Goal: Task Accomplishment & Management: Manage account settings

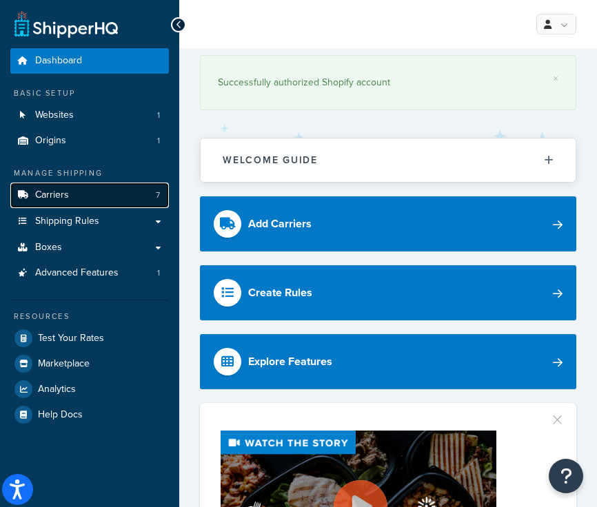
click at [58, 193] on span "Carriers" at bounding box center [52, 195] width 34 height 12
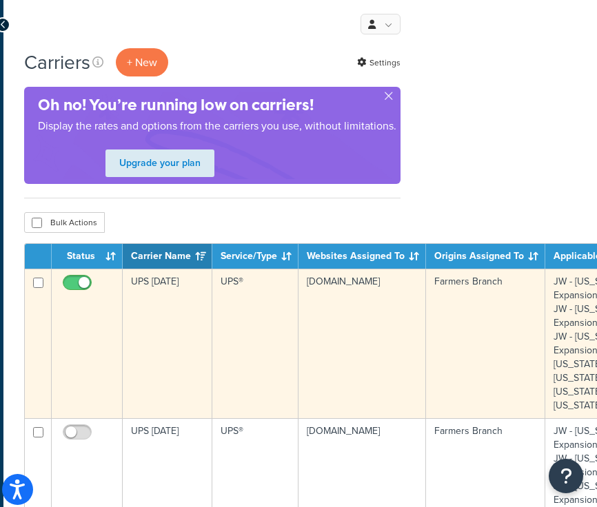
scroll to position [0, 267]
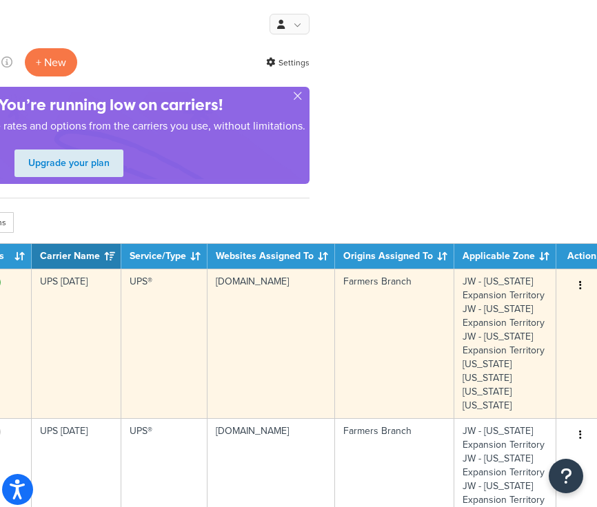
click at [579, 287] on icon "button" at bounding box center [580, 285] width 3 height 10
click at [574, 282] on button "button" at bounding box center [579, 286] width 19 height 22
click at [579, 284] on icon "button" at bounding box center [580, 285] width 3 height 10
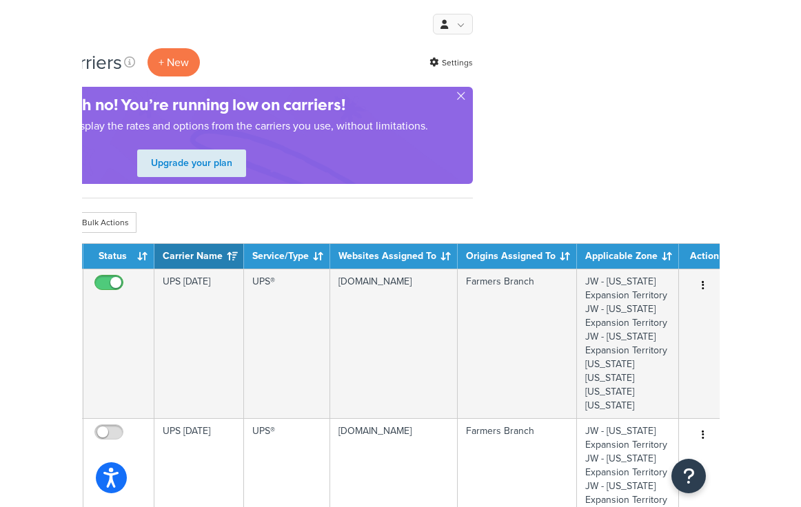
scroll to position [0, 70]
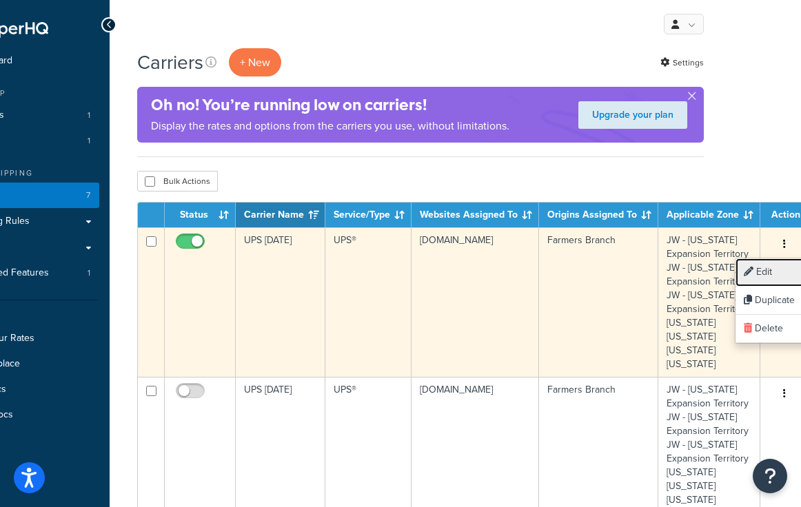
click at [596, 274] on link "Edit" at bounding box center [789, 272] width 109 height 28
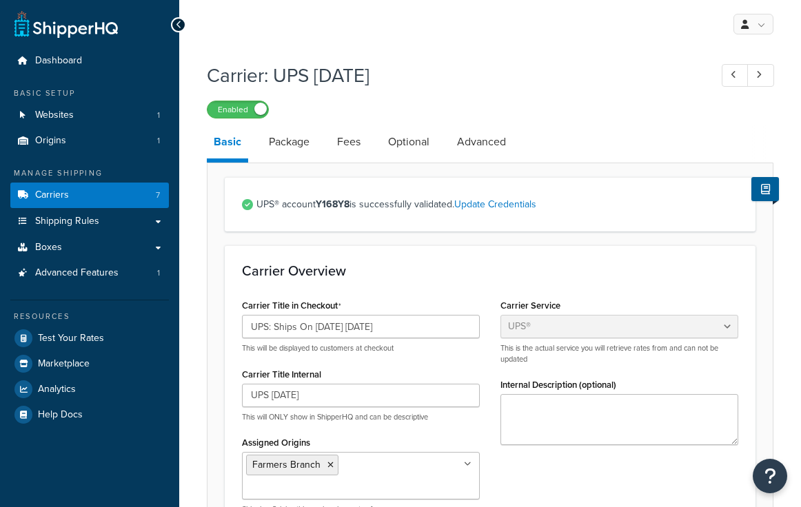
select select "ups"
click at [338, 327] on input "UPS: Ships On 09/02/2025 Tuesday" at bounding box center [361, 326] width 238 height 23
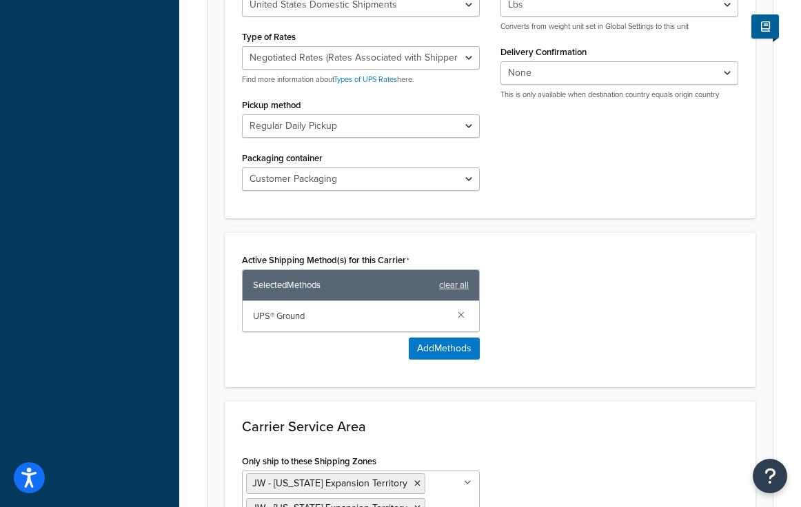
scroll to position [891, 0]
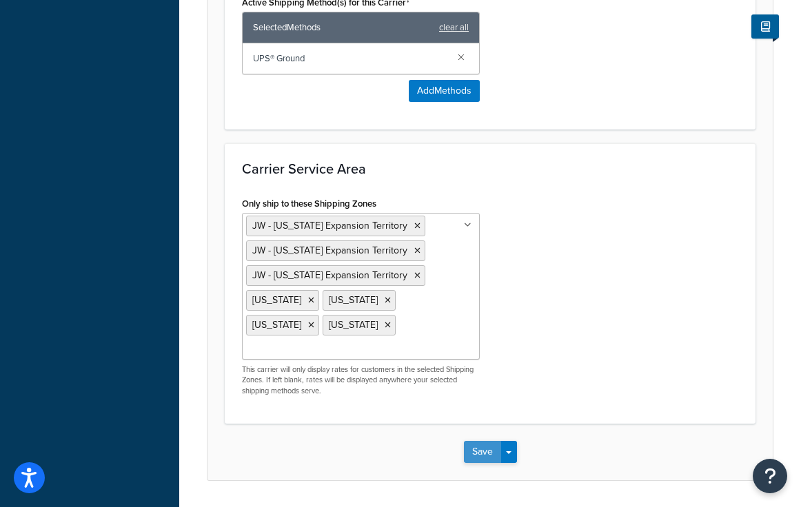
type input "UPS: Ships On 09/09/2025 Tuesday"
click at [480, 441] on button "Save" at bounding box center [482, 452] width 37 height 22
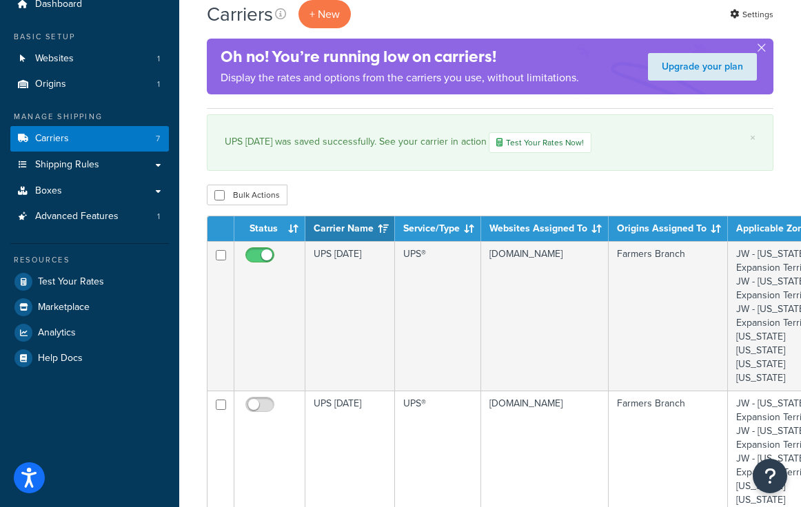
scroll to position [75, 0]
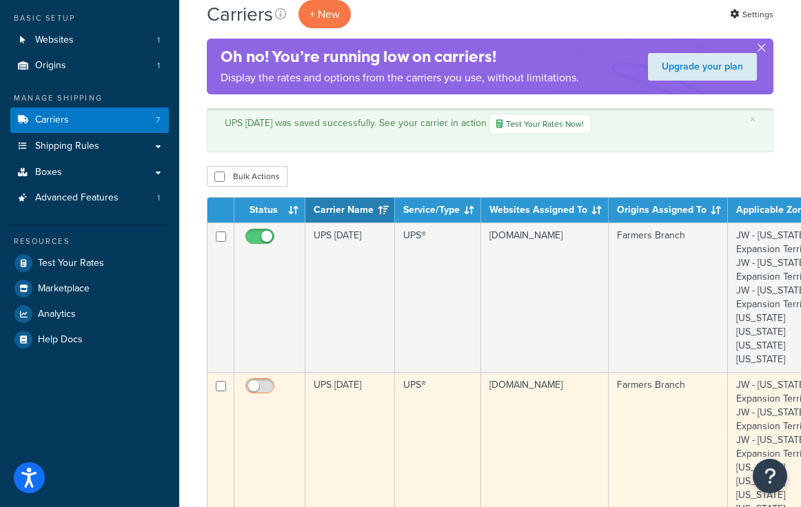
click at [257, 385] on input "checkbox" at bounding box center [262, 389] width 38 height 17
checkbox input "true"
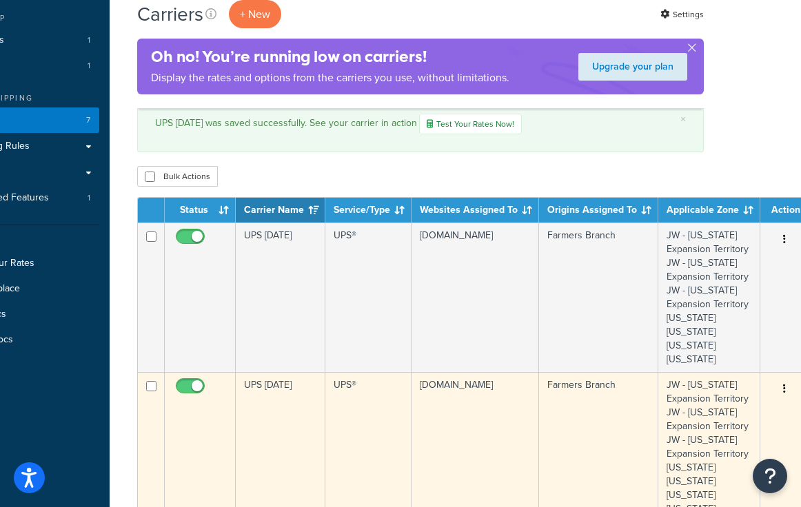
click at [783, 387] on icon "button" at bounding box center [784, 389] width 3 height 10
click at [771, 413] on link "Edit" at bounding box center [789, 417] width 109 height 28
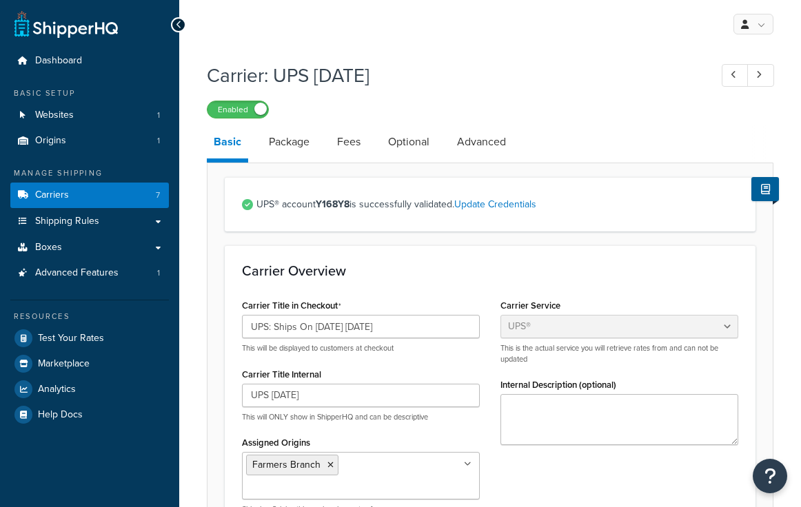
select select "ups"
click at [324, 328] on input "UPS: Ships On 08/25/2025 Monday" at bounding box center [361, 326] width 238 height 23
click at [338, 328] on input "UPS: Ships On 09/25/2025 Monday" at bounding box center [361, 326] width 238 height 23
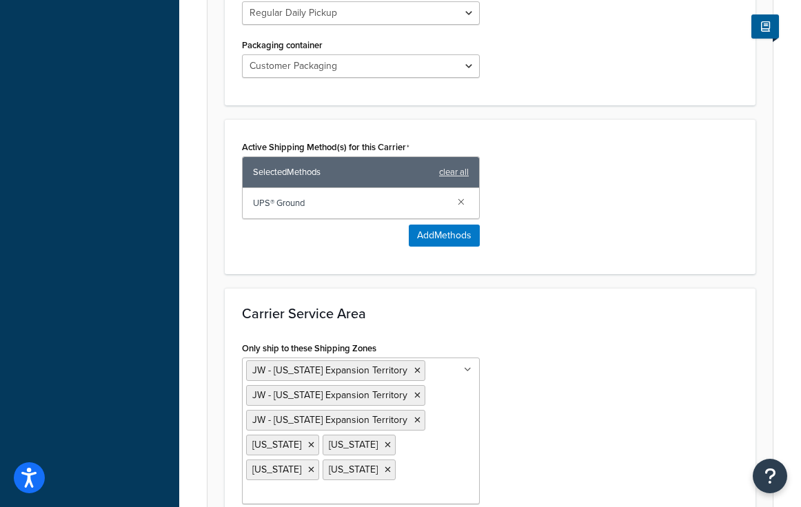
scroll to position [891, 0]
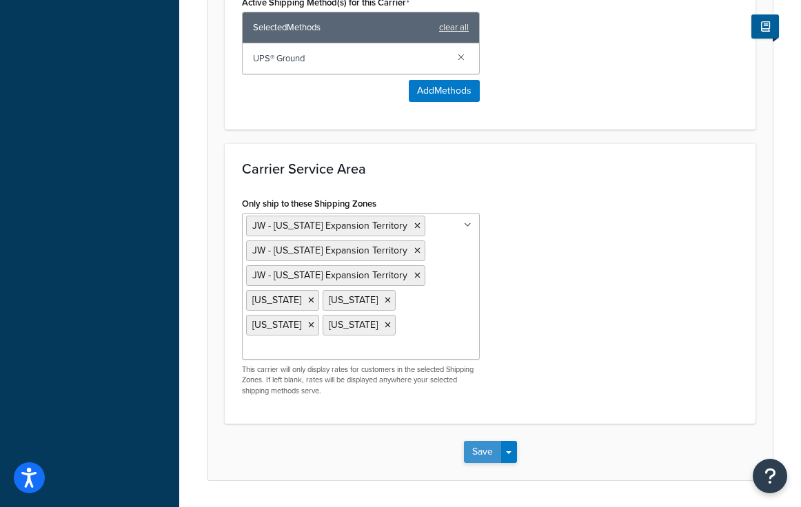
type input "UPS: Ships On 09/01/2025 Monday"
click at [483, 441] on button "Save" at bounding box center [482, 452] width 37 height 22
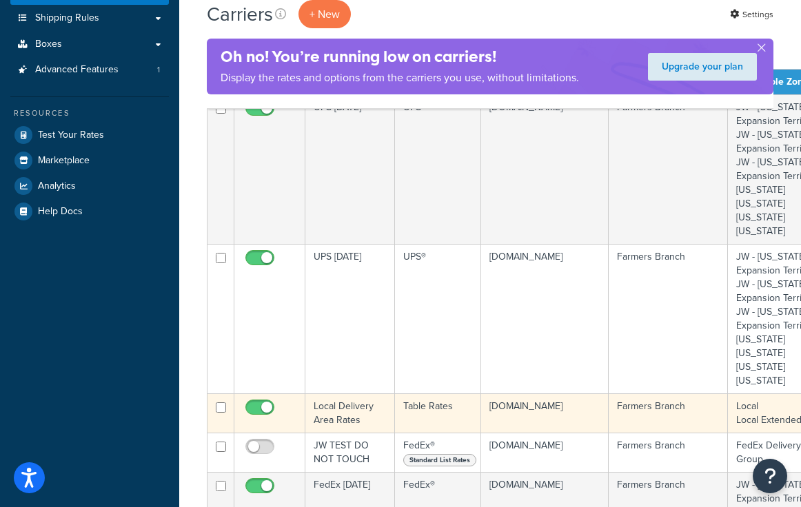
scroll to position [203, 70]
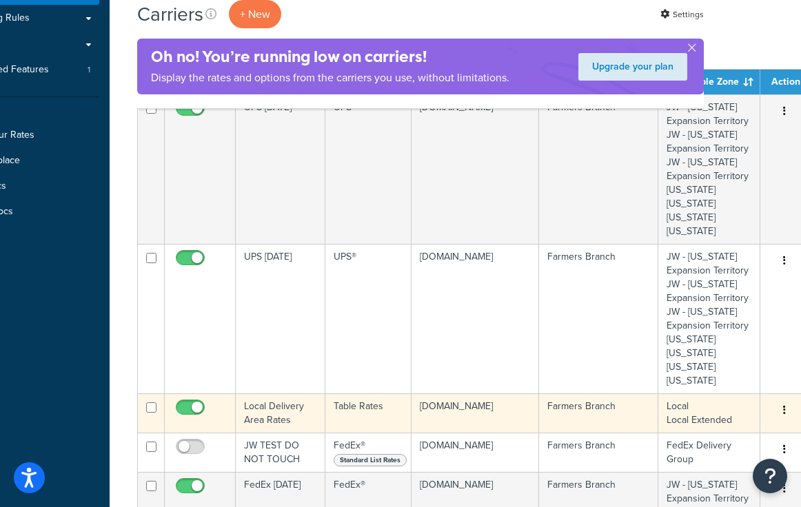
click at [779, 408] on button "button" at bounding box center [783, 411] width 19 height 22
click at [763, 434] on link "Edit" at bounding box center [789, 438] width 109 height 28
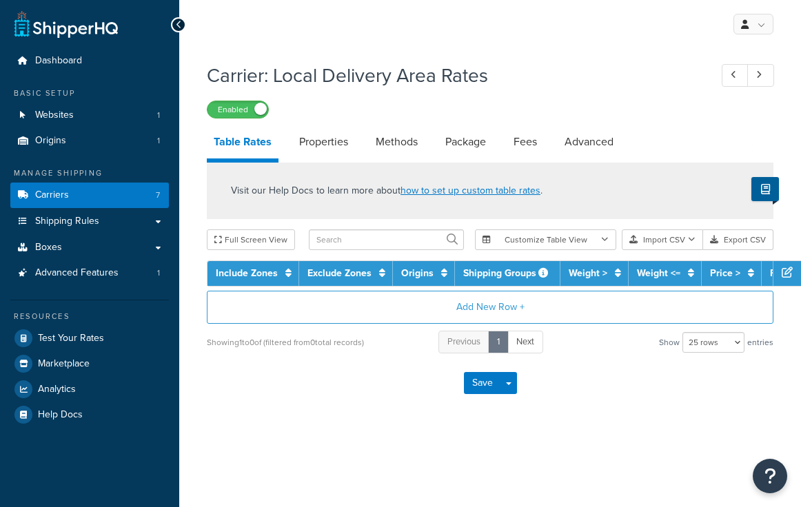
select select "25"
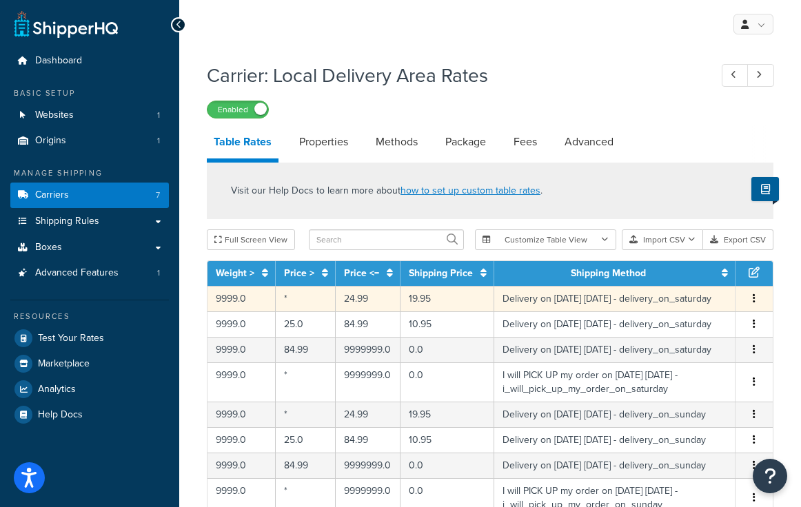
click at [753, 303] on icon "button" at bounding box center [753, 298] width 3 height 10
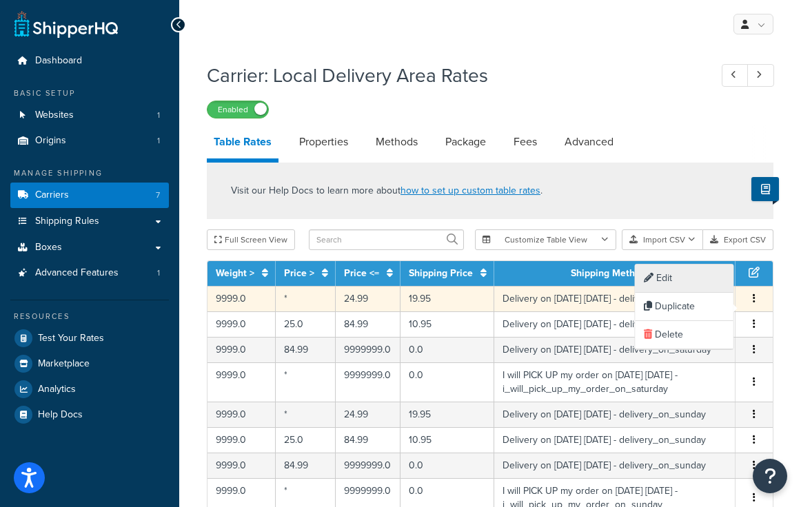
click at [668, 278] on div "Edit" at bounding box center [684, 279] width 98 height 28
select select "153761"
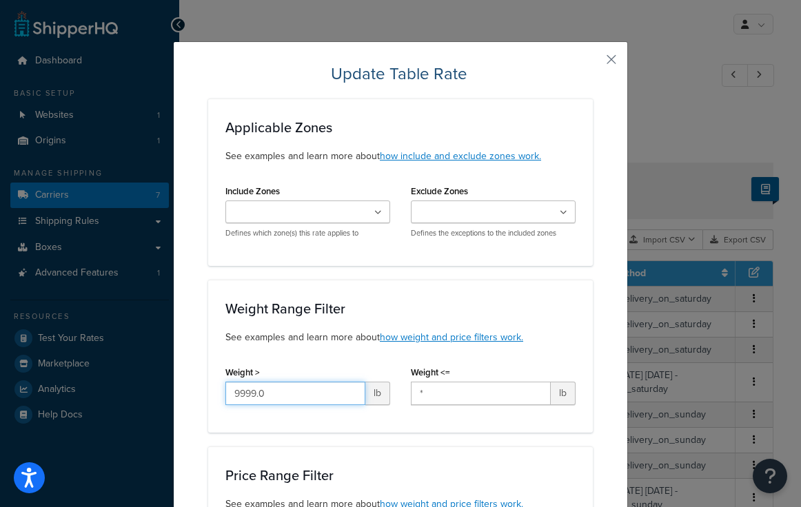
drag, startPoint x: 274, startPoint y: 391, endPoint x: 97, endPoint y: 340, distance: 183.8
click at [97, 340] on div "Update Table Rate Applicable Zones See examples and learn more about how includ…" at bounding box center [400, 253] width 801 height 507
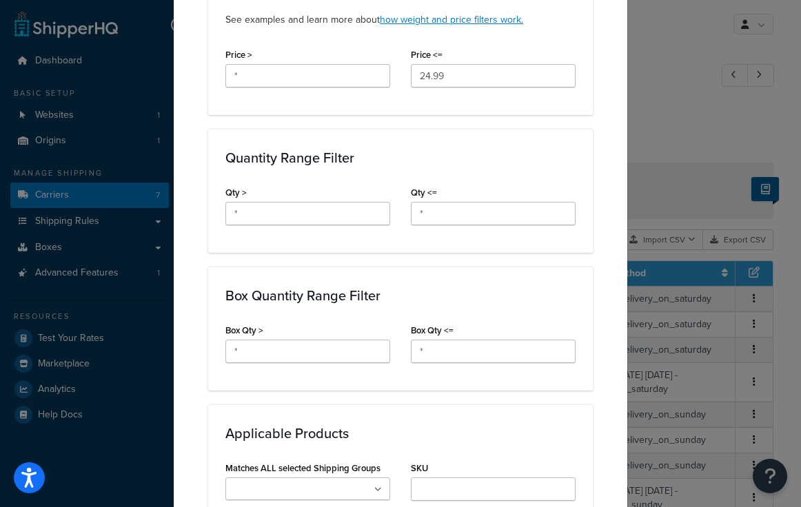
scroll to position [929, 0]
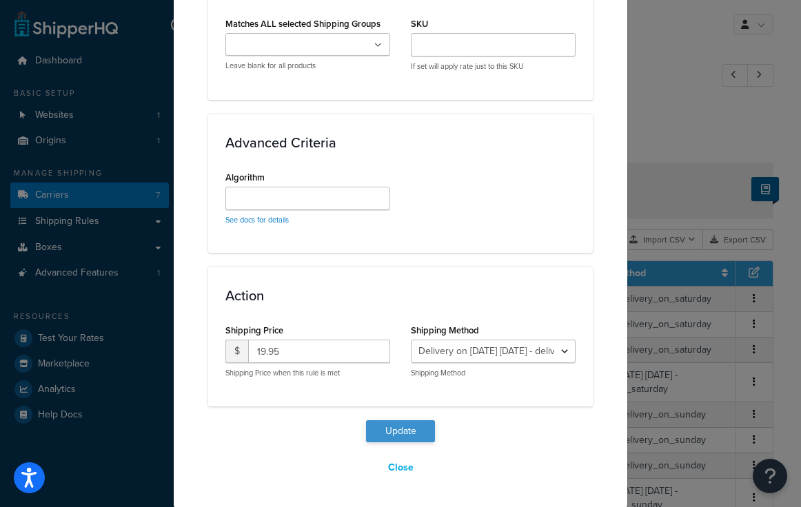
type input "*"
click at [393, 426] on button "Update" at bounding box center [400, 431] width 69 height 22
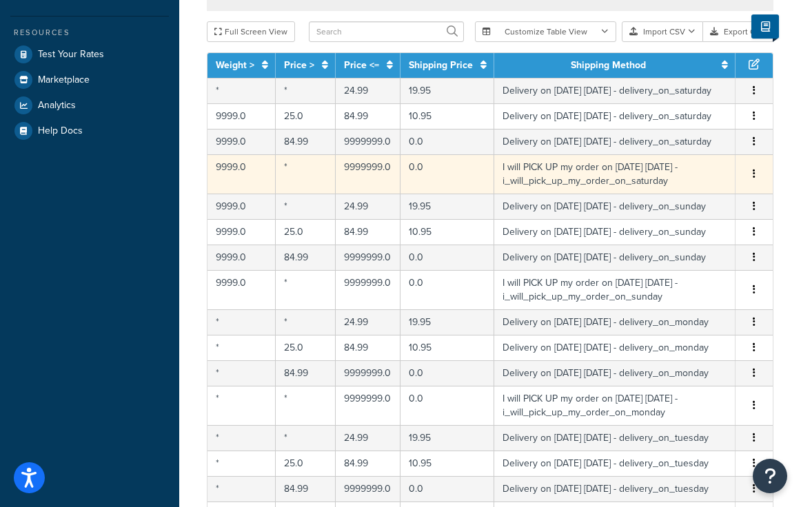
scroll to position [274, 0]
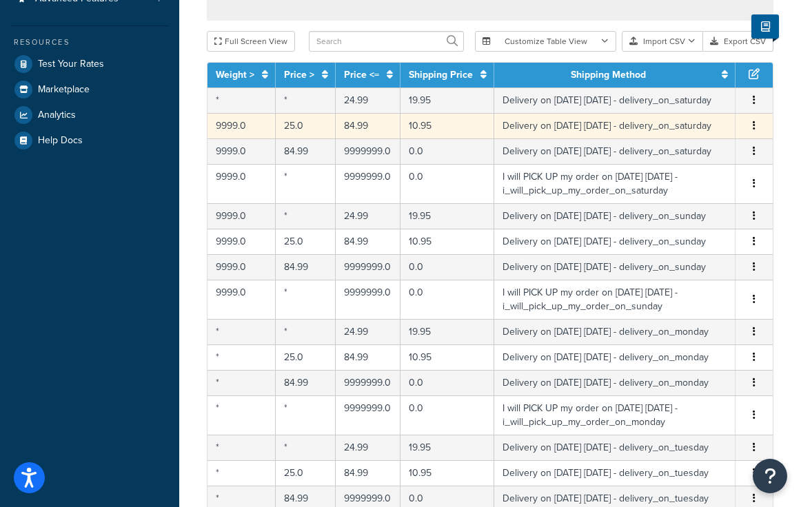
click at [754, 130] on icon "button" at bounding box center [753, 126] width 3 height 10
click at [672, 114] on div "Edit" at bounding box center [684, 119] width 98 height 28
select select "153761"
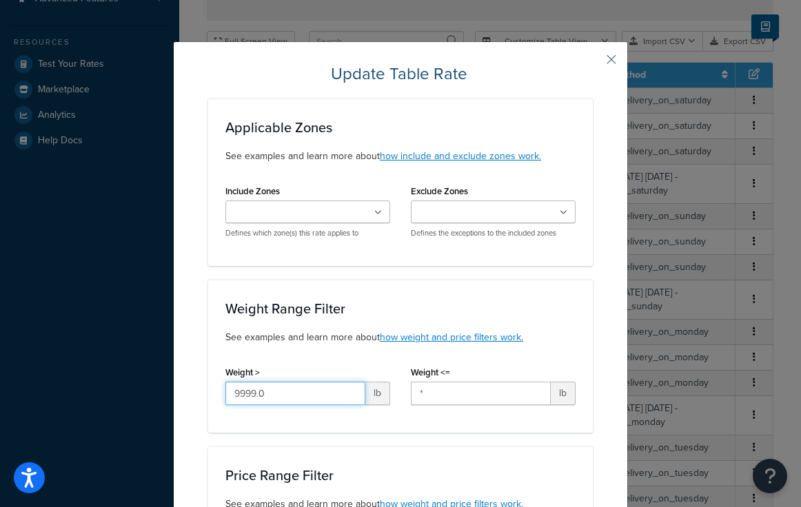
drag, startPoint x: 278, startPoint y: 395, endPoint x: 122, endPoint y: 378, distance: 156.7
click at [122, 382] on div "Update Table Rate Applicable Zones See examples and learn more about how includ…" at bounding box center [400, 253] width 801 height 507
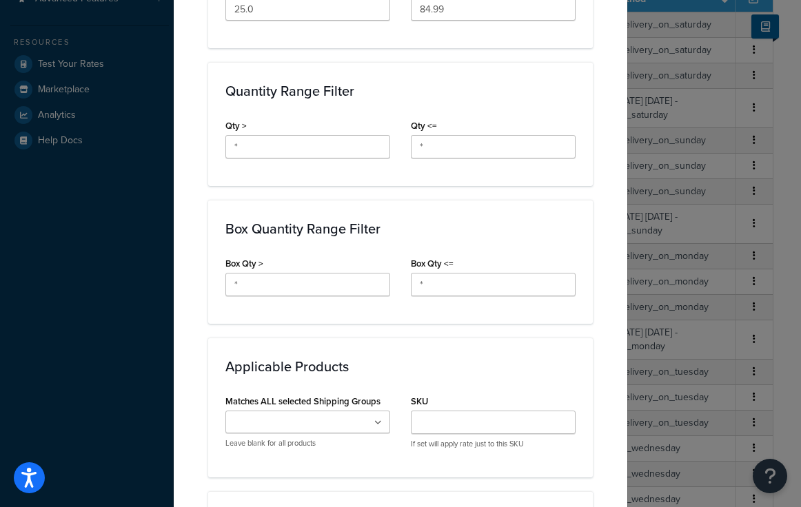
scroll to position [929, 0]
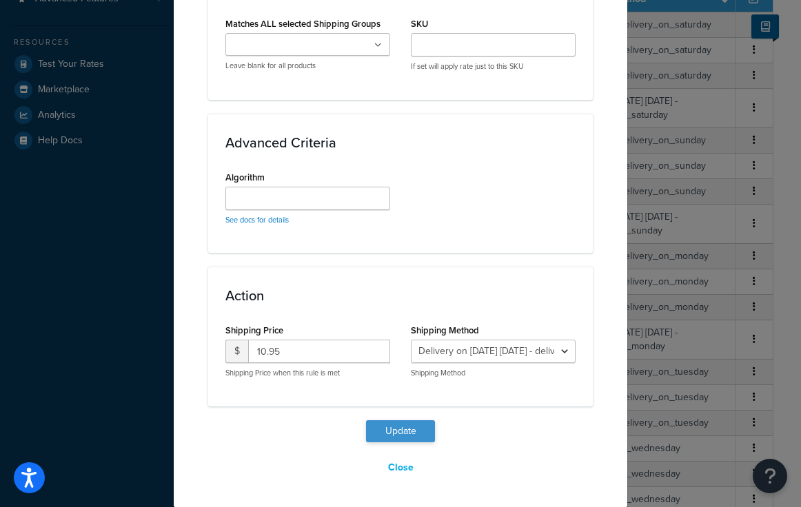
type input "*"
click at [398, 432] on button "Update" at bounding box center [400, 431] width 69 height 22
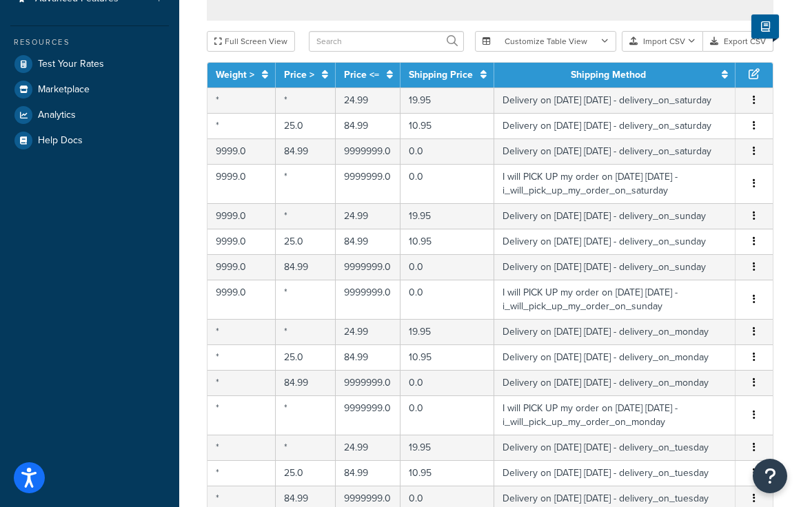
scroll to position [293, 0]
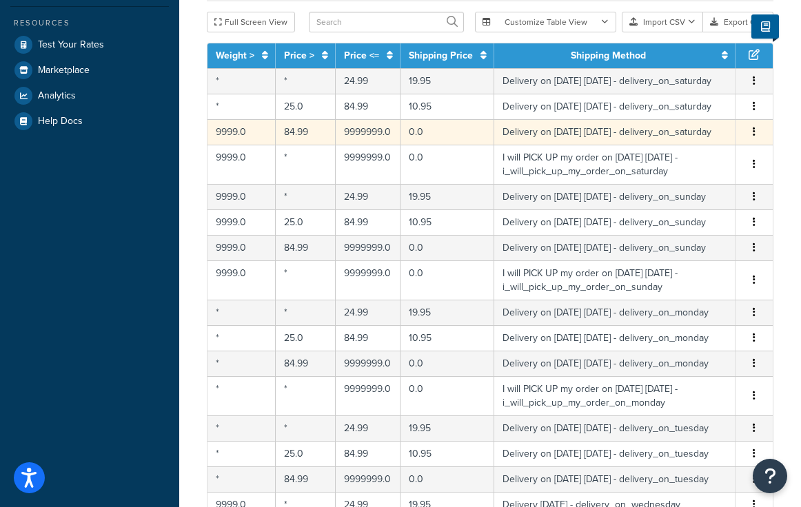
click at [751, 140] on button "button" at bounding box center [753, 132] width 11 height 15
click at [663, 138] on div "Edit" at bounding box center [684, 139] width 98 height 28
select select "153761"
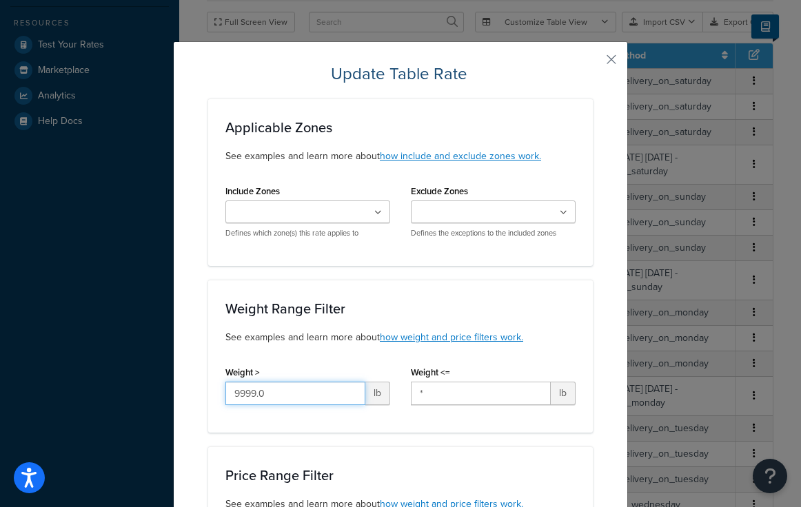
drag, startPoint x: 286, startPoint y: 392, endPoint x: 169, endPoint y: 364, distance: 120.5
click at [169, 367] on div "Update Table Rate Applicable Zones See examples and learn more about how includ…" at bounding box center [400, 253] width 801 height 507
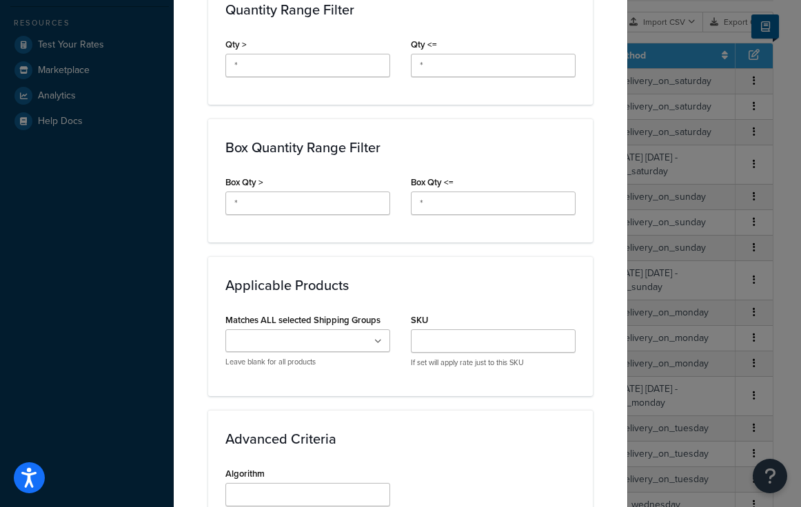
scroll to position [929, 0]
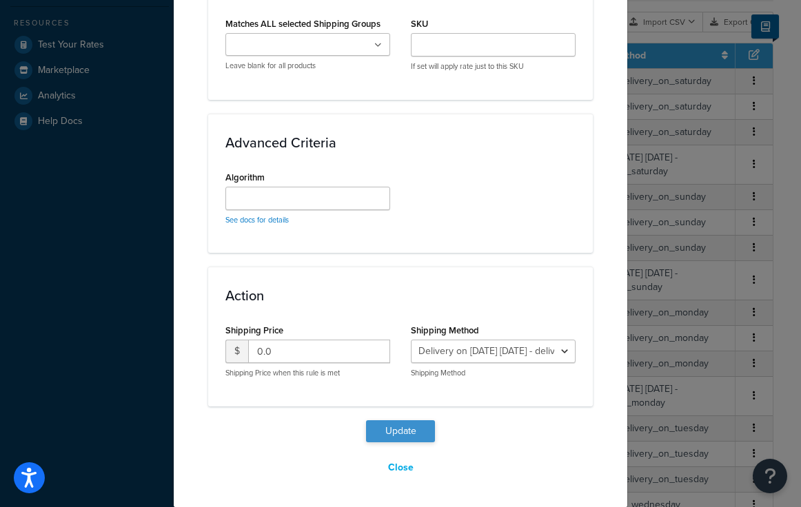
type input "*"
click at [391, 435] on button "Update" at bounding box center [400, 431] width 69 height 22
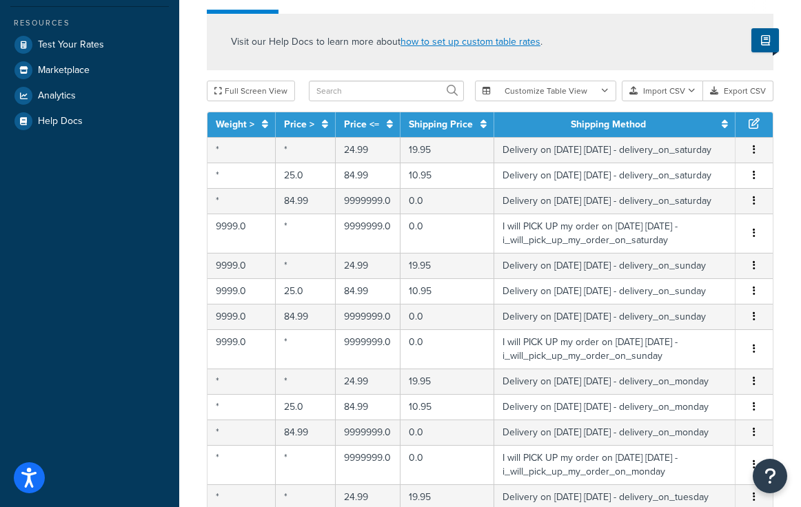
scroll to position [322, 0]
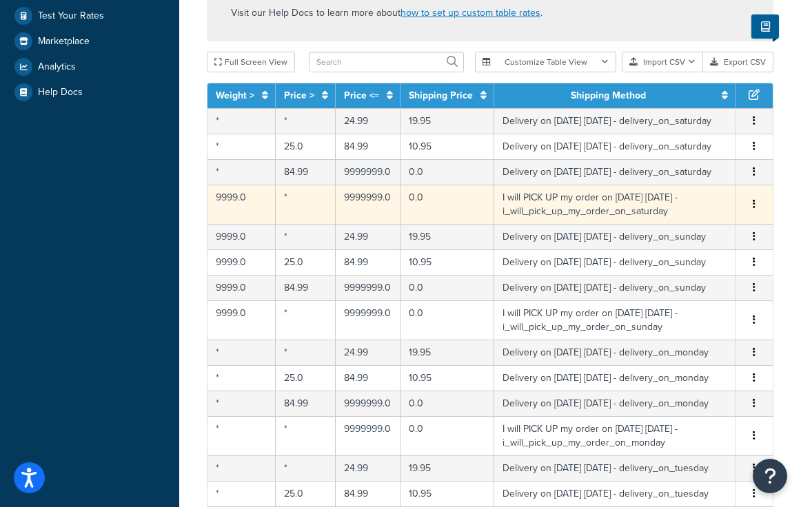
click at [751, 212] on button "button" at bounding box center [753, 204] width 11 height 15
click at [659, 221] on div "Edit" at bounding box center [684, 219] width 98 height 28
select select "153762"
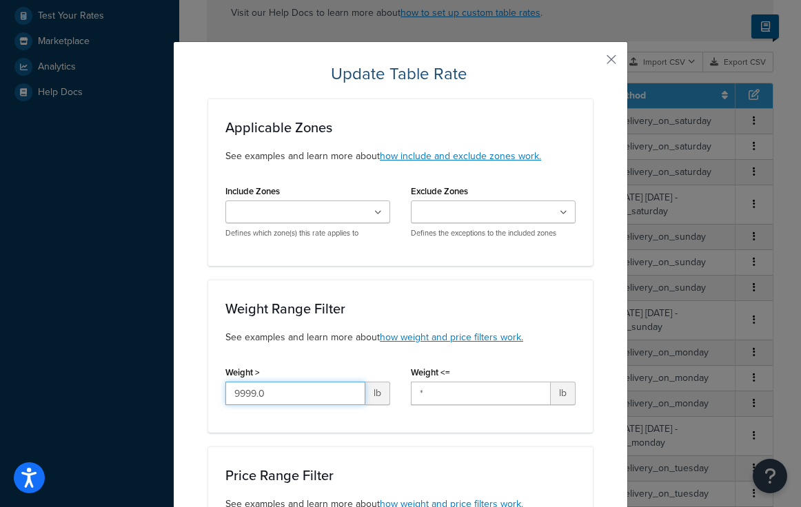
drag, startPoint x: 279, startPoint y: 397, endPoint x: 92, endPoint y: 315, distance: 203.9
click at [91, 317] on div "Update Table Rate Applicable Zones See examples and learn more about how includ…" at bounding box center [400, 253] width 801 height 507
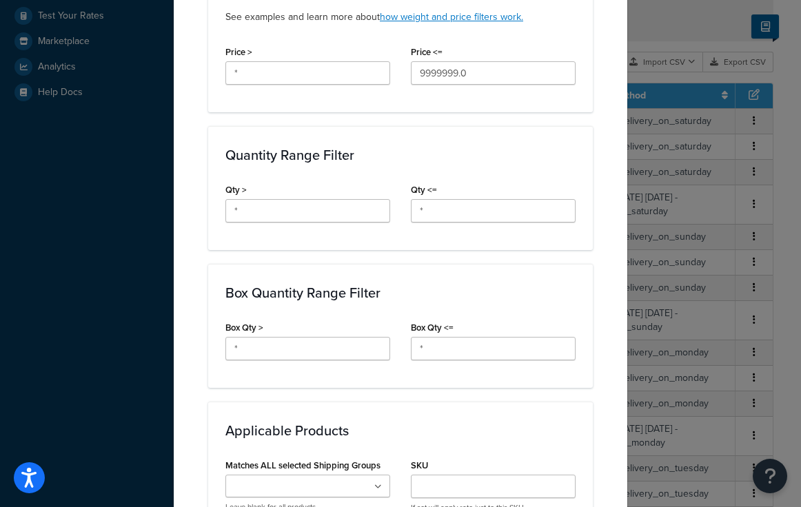
scroll to position [929, 0]
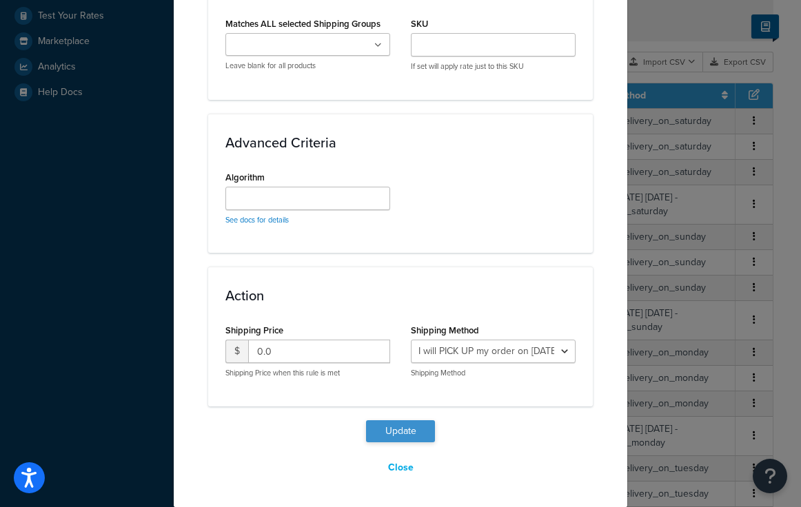
type input "*"
click at [407, 423] on button "Update" at bounding box center [400, 431] width 69 height 22
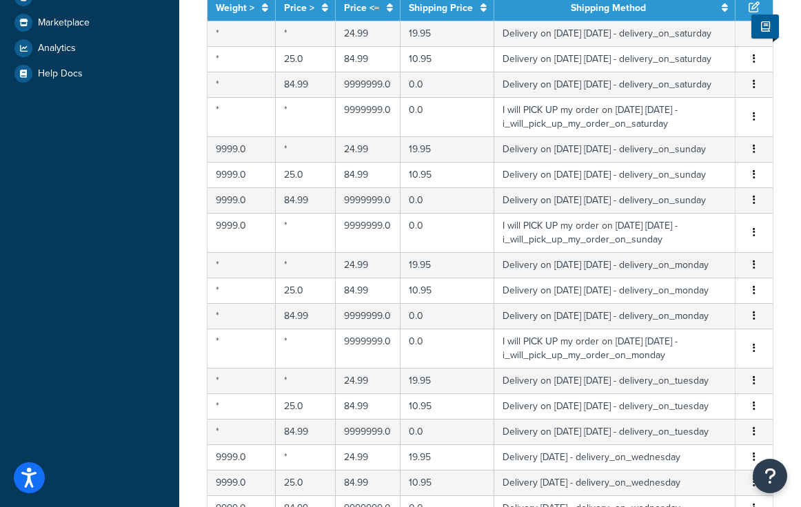
scroll to position [338, 0]
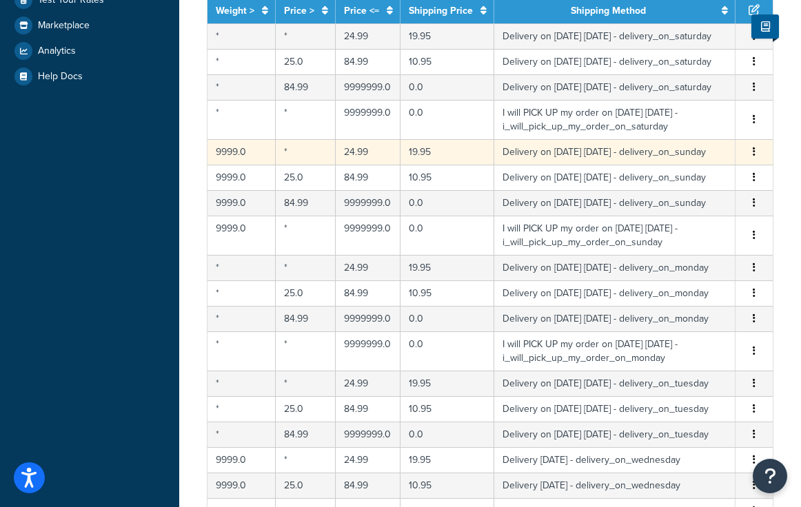
click at [752, 160] on button "button" at bounding box center [753, 152] width 11 height 15
click at [664, 174] on div "Edit" at bounding box center [684, 173] width 98 height 28
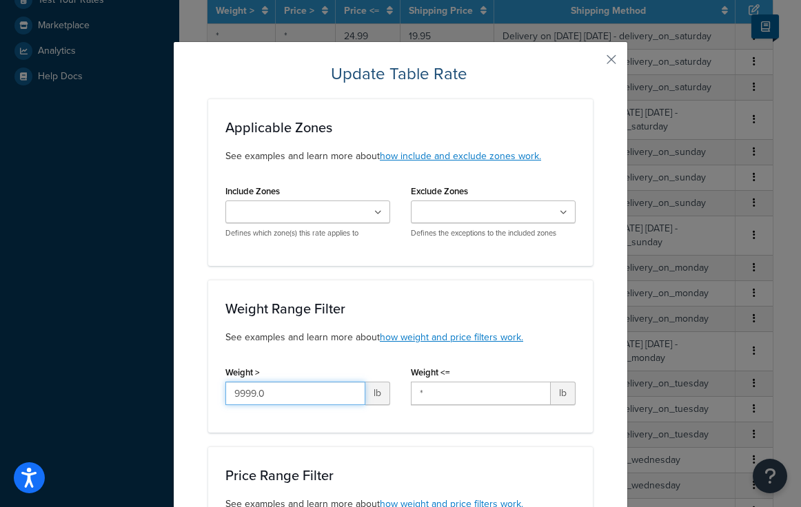
drag, startPoint x: 280, startPoint y: 393, endPoint x: 112, endPoint y: 373, distance: 169.2
click at [112, 376] on div "Update Table Rate Applicable Zones See examples and learn more about how includ…" at bounding box center [400, 253] width 801 height 507
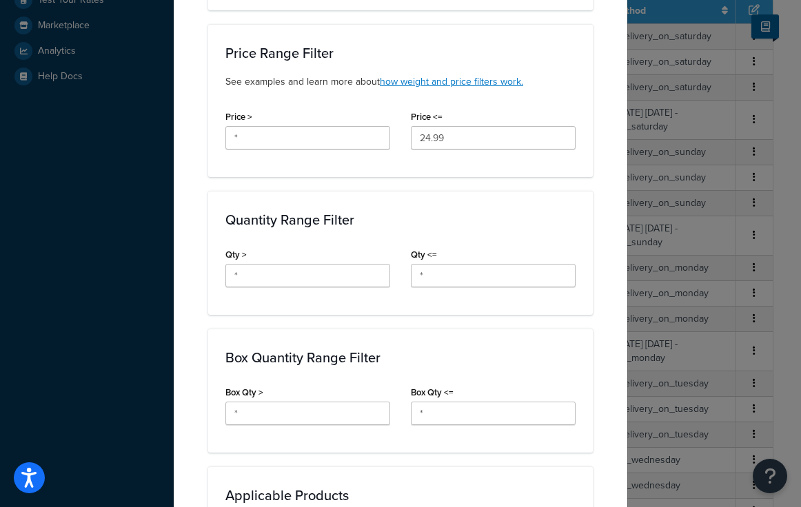
scroll to position [929, 0]
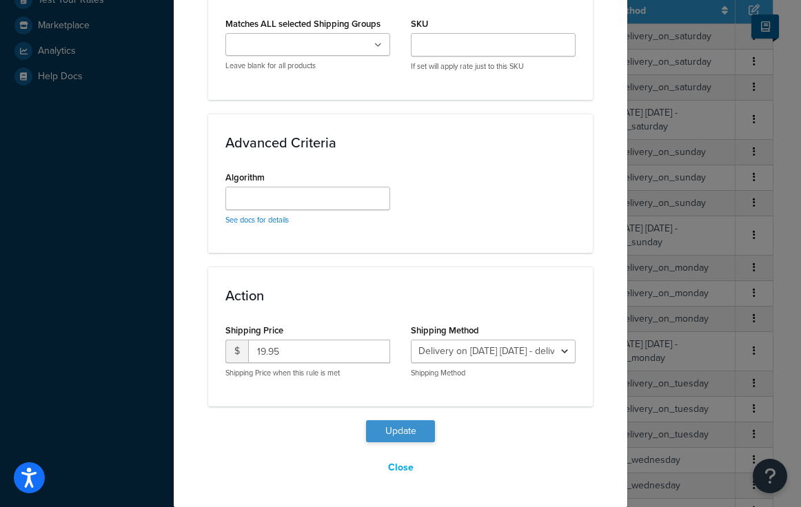
type input "*"
click at [397, 431] on button "Update" at bounding box center [400, 431] width 69 height 22
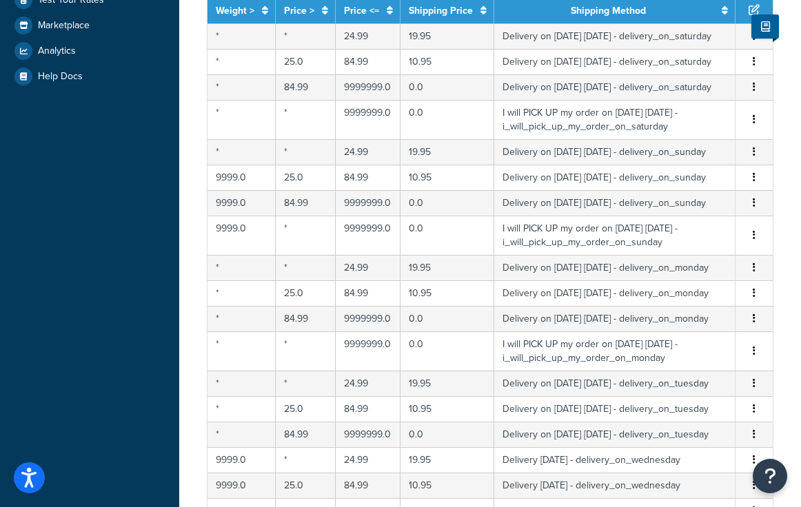
scroll to position [349, 0]
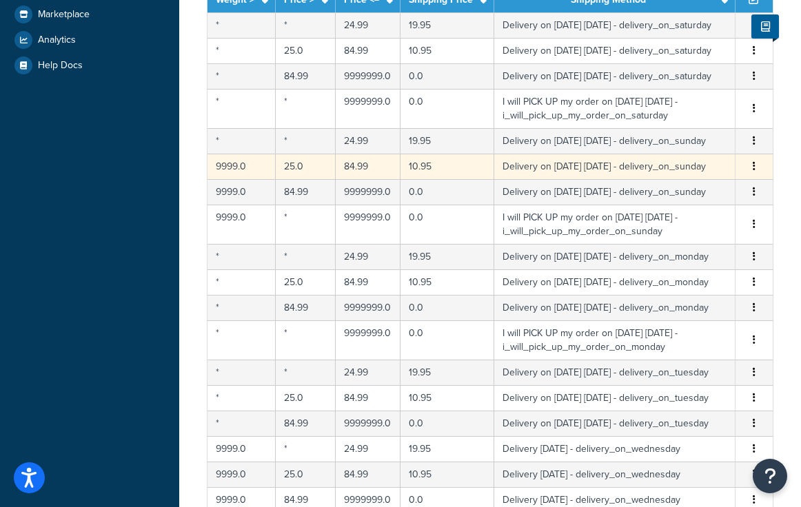
click at [753, 171] on icon "button" at bounding box center [753, 166] width 3 height 10
click at [663, 203] on div "Edit" at bounding box center [684, 201] width 98 height 28
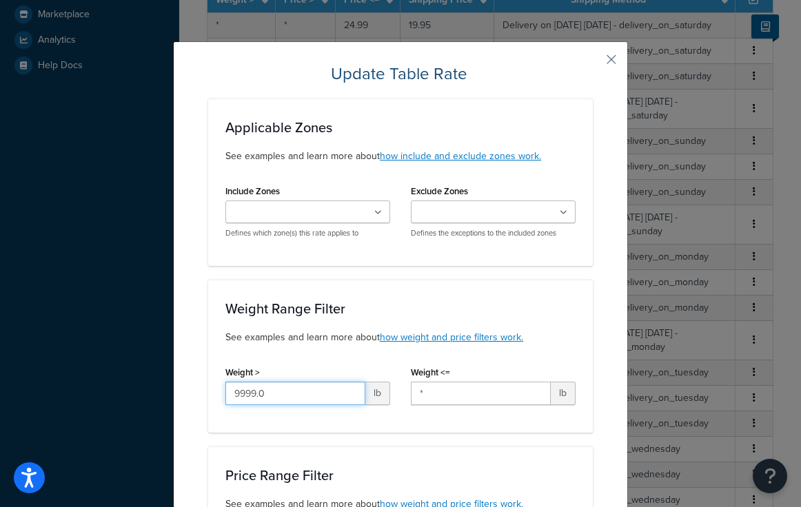
drag, startPoint x: 291, startPoint y: 395, endPoint x: 111, endPoint y: 378, distance: 180.7
click at [111, 378] on div "Update Table Rate Applicable Zones See examples and learn more about how includ…" at bounding box center [400, 253] width 801 height 507
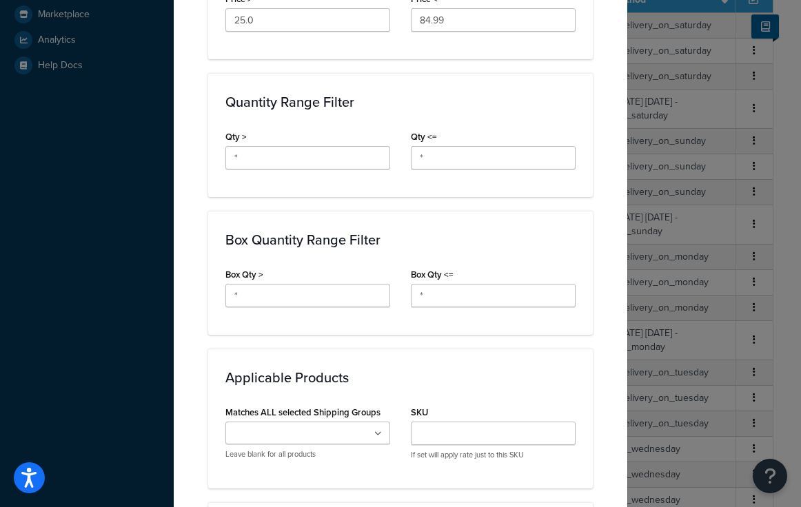
scroll to position [929, 0]
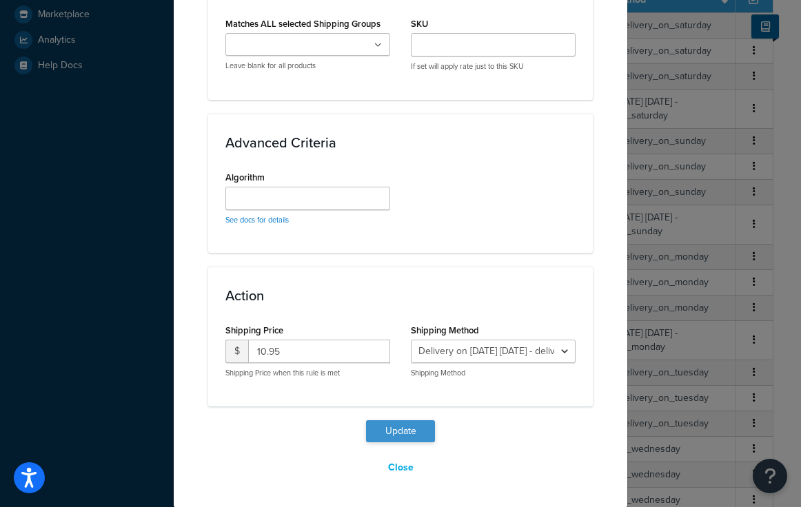
type input "*"
click at [394, 430] on button "Update" at bounding box center [400, 431] width 69 height 22
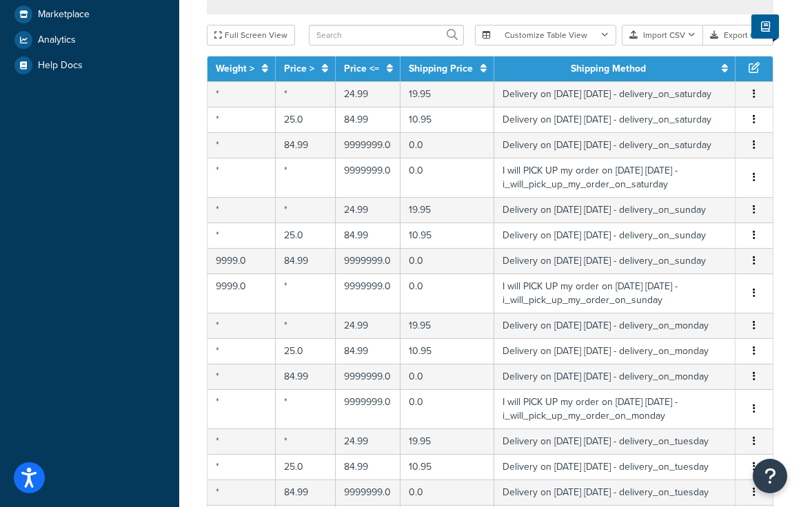
scroll to position [389, 0]
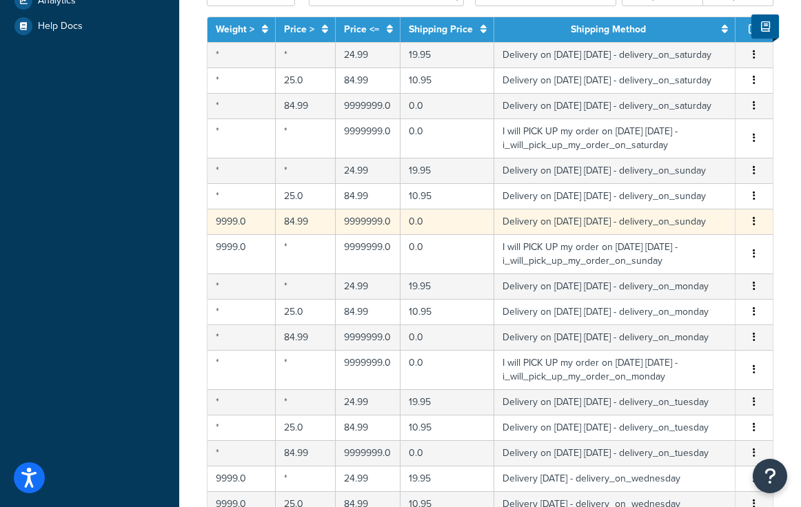
click at [756, 229] on button "button" at bounding box center [753, 221] width 11 height 15
click at [664, 274] on div "Edit" at bounding box center [684, 270] width 98 height 28
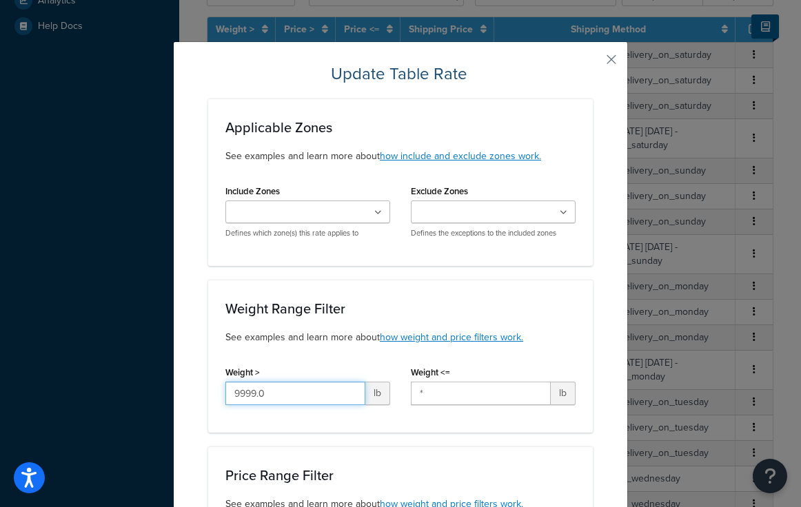
drag, startPoint x: 282, startPoint y: 393, endPoint x: 136, endPoint y: 373, distance: 147.4
click at [134, 374] on div "Update Table Rate Applicable Zones See examples and learn more about how includ…" at bounding box center [400, 253] width 801 height 507
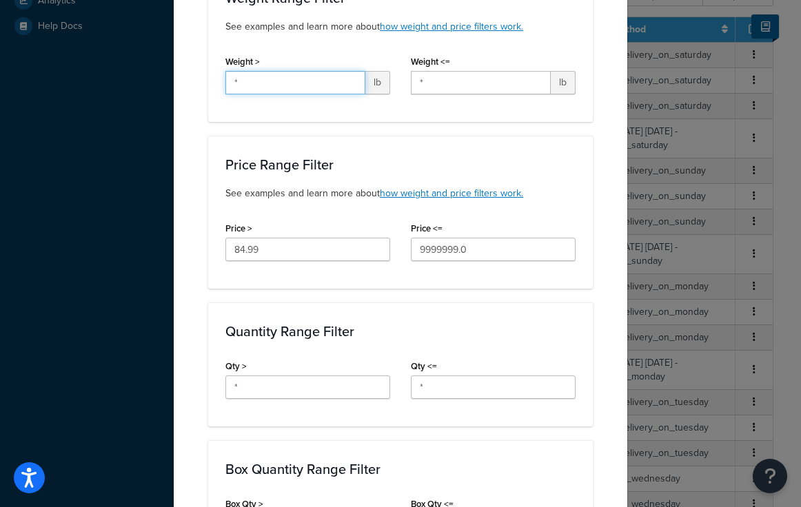
scroll to position [929, 0]
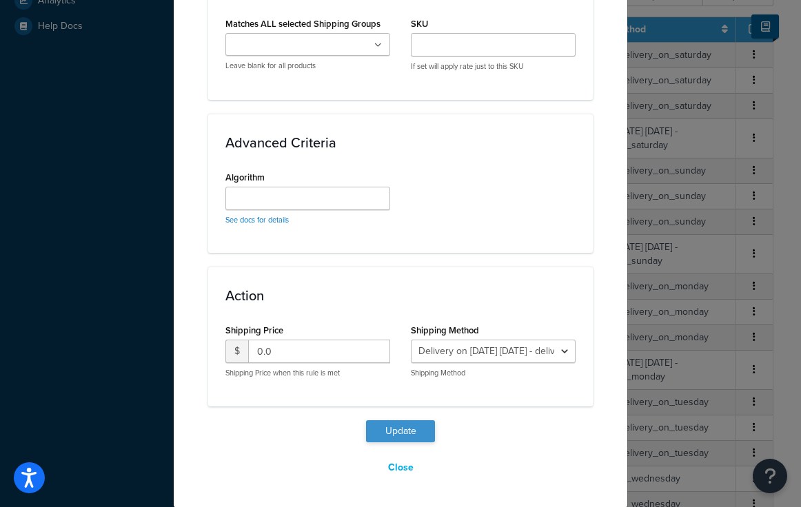
type input "*"
click at [392, 433] on button "Update" at bounding box center [400, 431] width 69 height 22
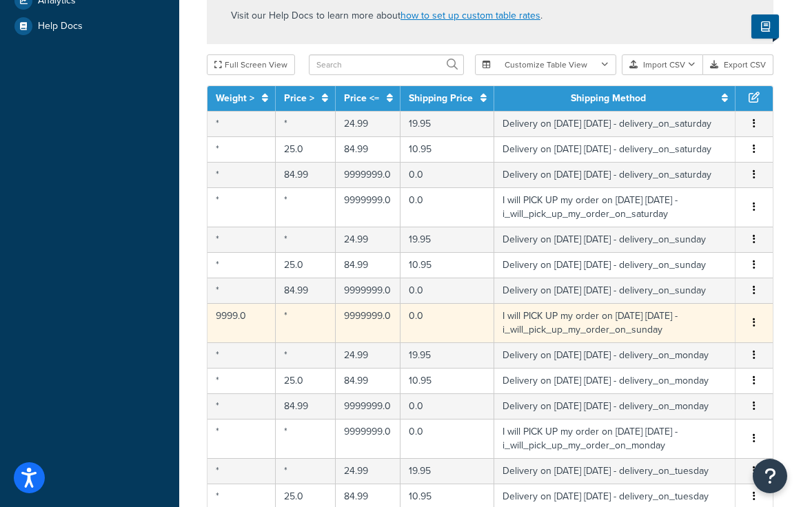
click at [755, 331] on button "button" at bounding box center [753, 323] width 11 height 15
click at [661, 378] on div "Edit" at bounding box center [684, 378] width 98 height 28
select select "141008"
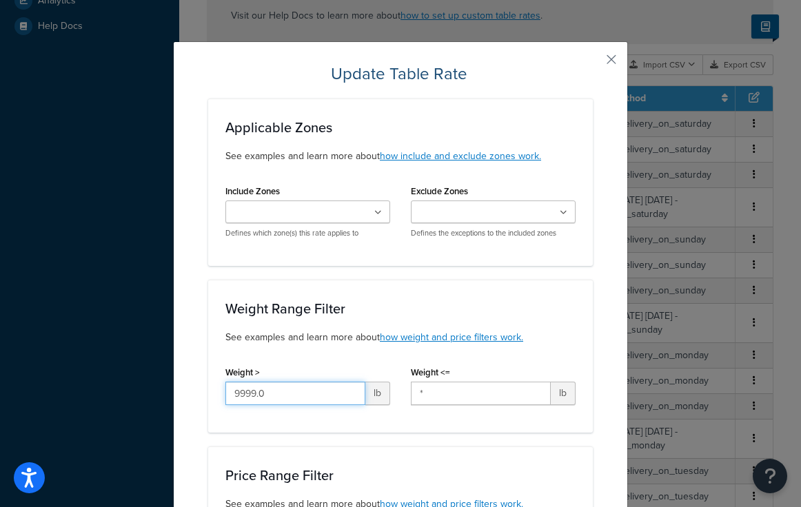
drag, startPoint x: 285, startPoint y: 396, endPoint x: 79, endPoint y: 367, distance: 208.0
click at [79, 367] on div "Update Table Rate Applicable Zones See examples and learn more about how includ…" at bounding box center [400, 253] width 801 height 507
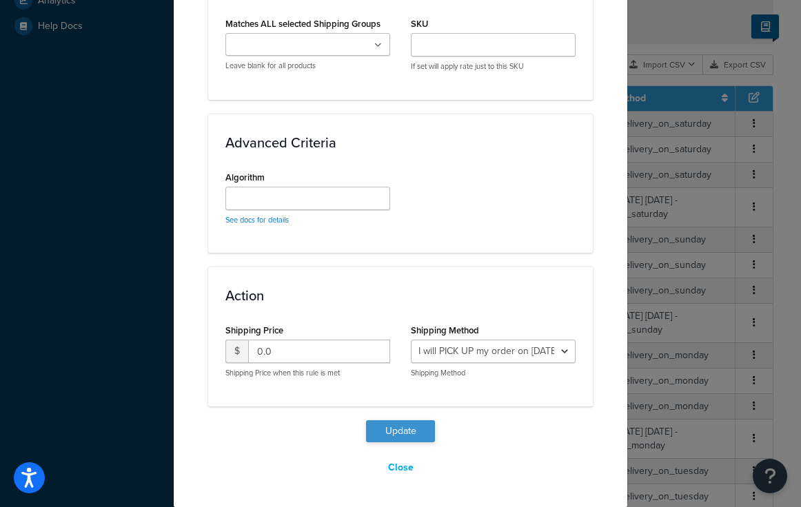
type input "*"
click at [393, 431] on button "Update" at bounding box center [400, 431] width 69 height 22
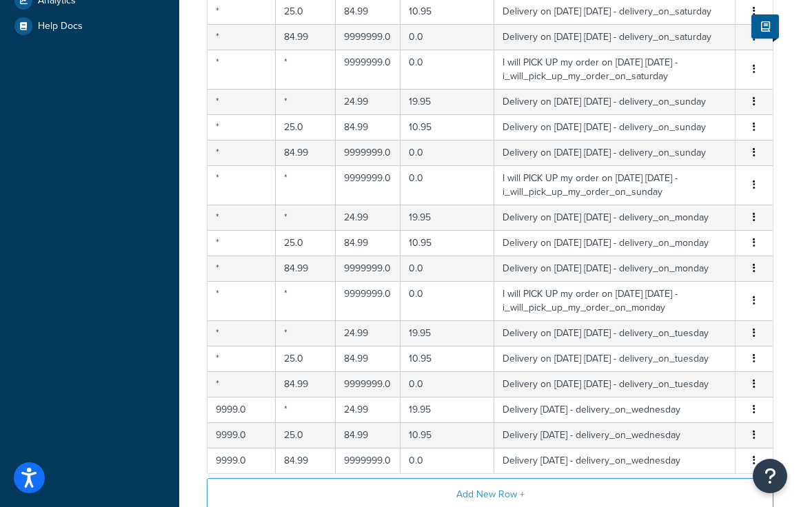
scroll to position [715, 0]
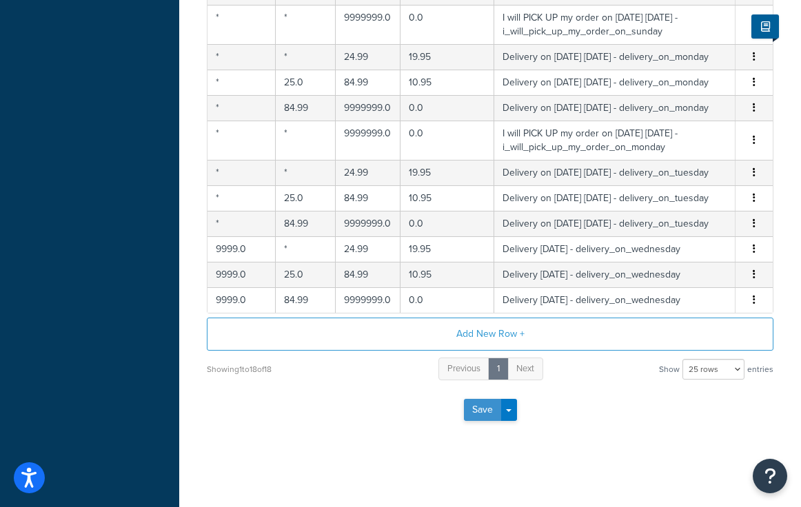
click at [480, 411] on button "Save" at bounding box center [482, 410] width 37 height 22
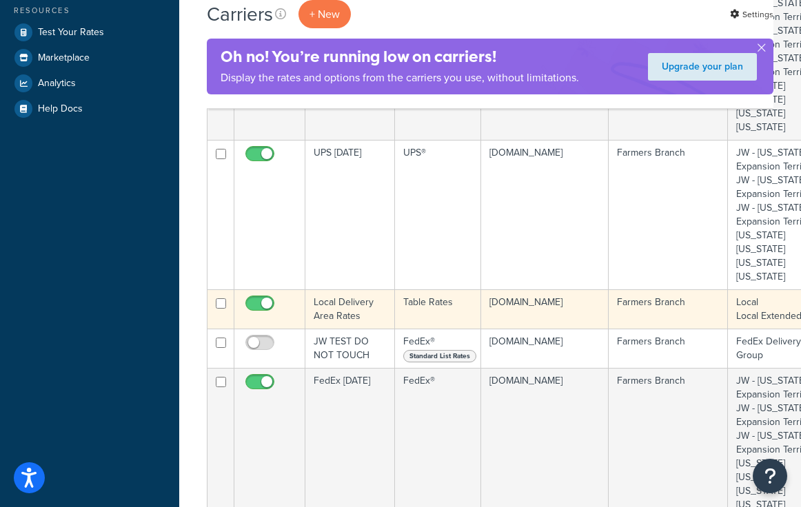
scroll to position [306, 70]
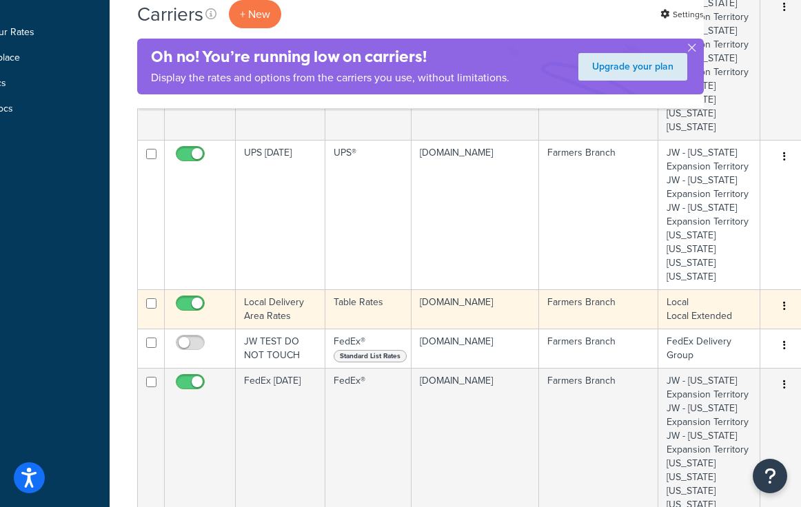
click at [779, 305] on button "button" at bounding box center [783, 307] width 19 height 22
click at [763, 328] on link "Edit" at bounding box center [789, 334] width 109 height 28
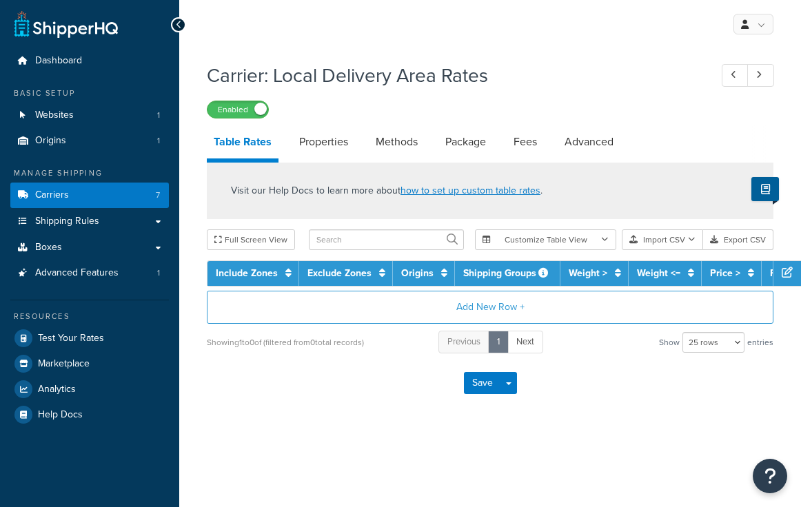
select select "25"
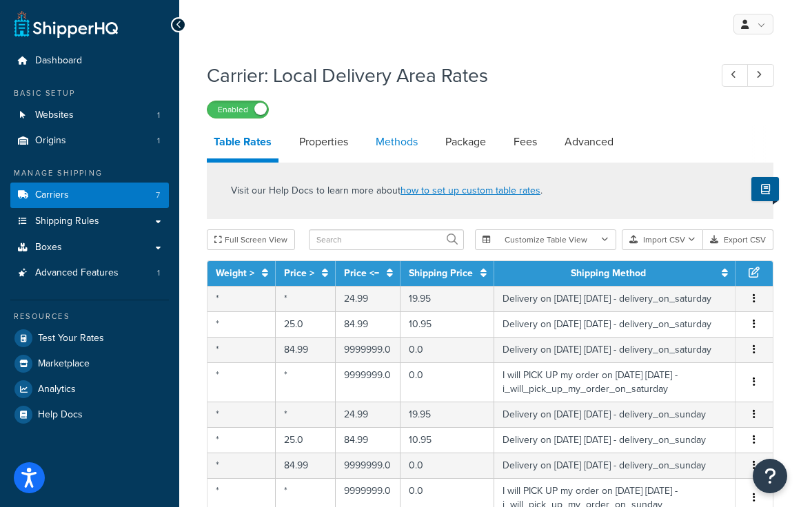
click at [394, 141] on link "Methods" at bounding box center [397, 141] width 56 height 33
select select "25"
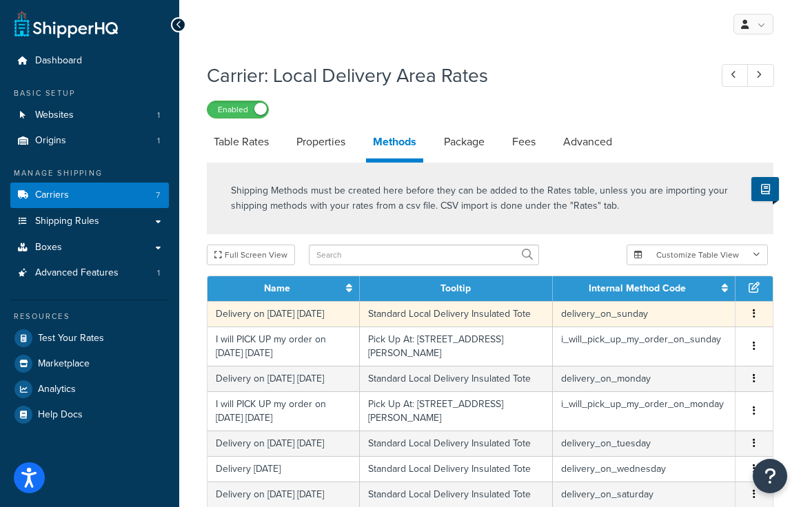
click at [754, 313] on icon "button" at bounding box center [753, 314] width 3 height 10
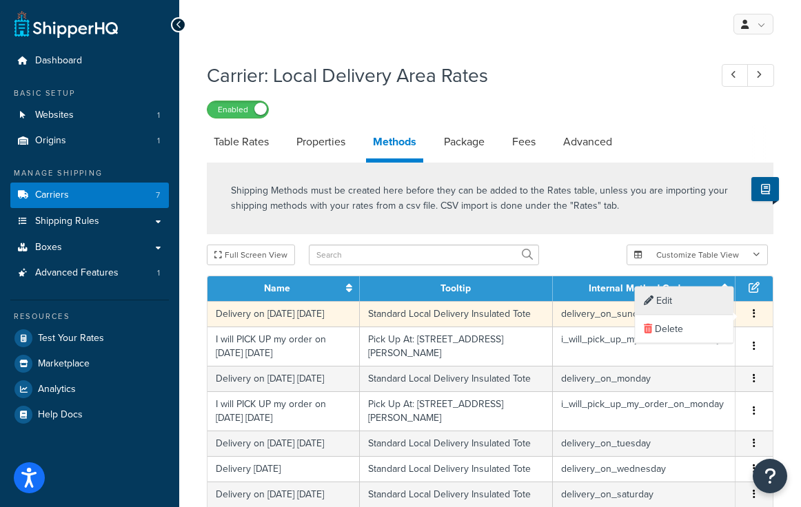
click at [661, 298] on div "Edit" at bounding box center [684, 301] width 98 height 28
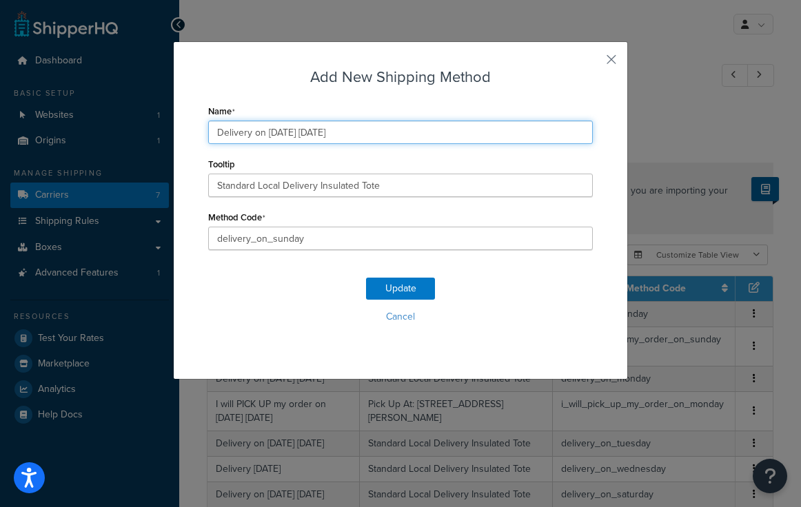
click at [277, 134] on input "Delivery on [DATE] [DATE]" at bounding box center [400, 132] width 384 height 23
click at [291, 132] on input "Delivery on 09/31/2025 [DATE]" at bounding box center [400, 132] width 384 height 23
type input "Delivery on 09/07/2025 Sunday"
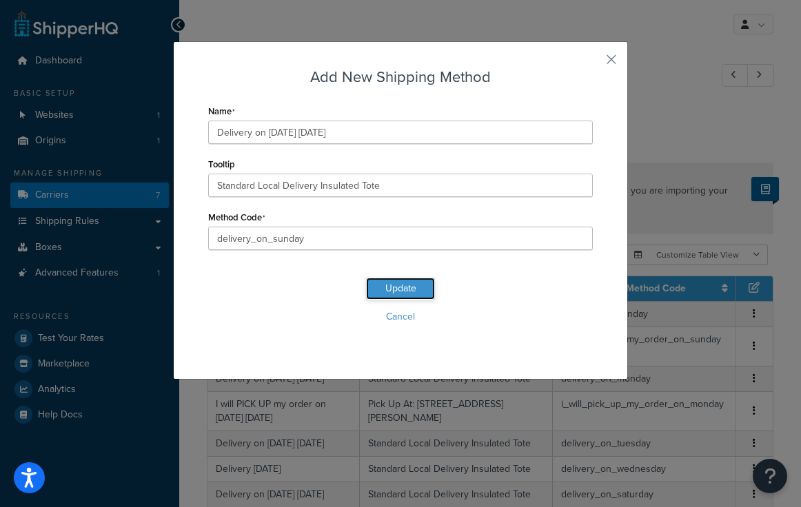
click at [396, 287] on button "Update" at bounding box center [400, 289] width 69 height 22
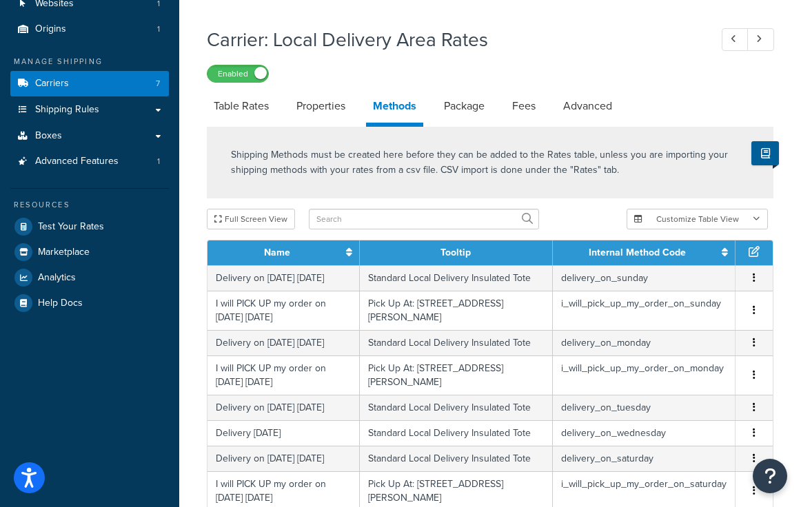
scroll to position [114, 0]
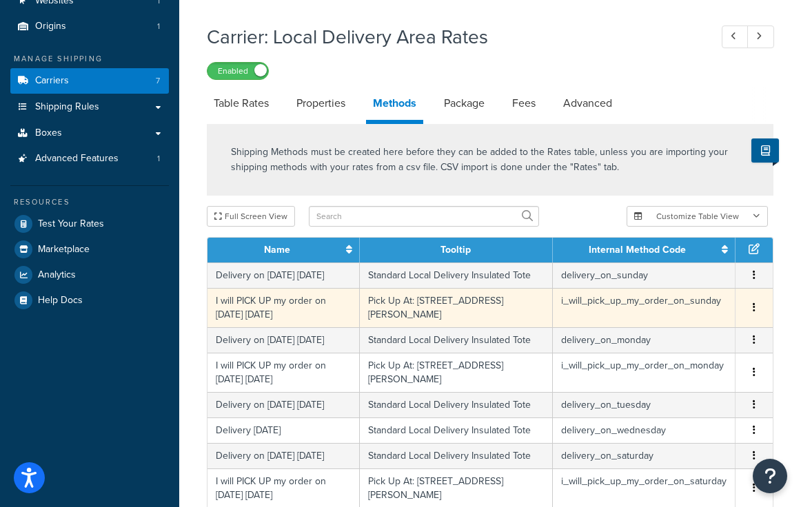
click at [752, 306] on button "button" at bounding box center [753, 307] width 11 height 15
click at [666, 293] on div "Edit" at bounding box center [684, 295] width 98 height 28
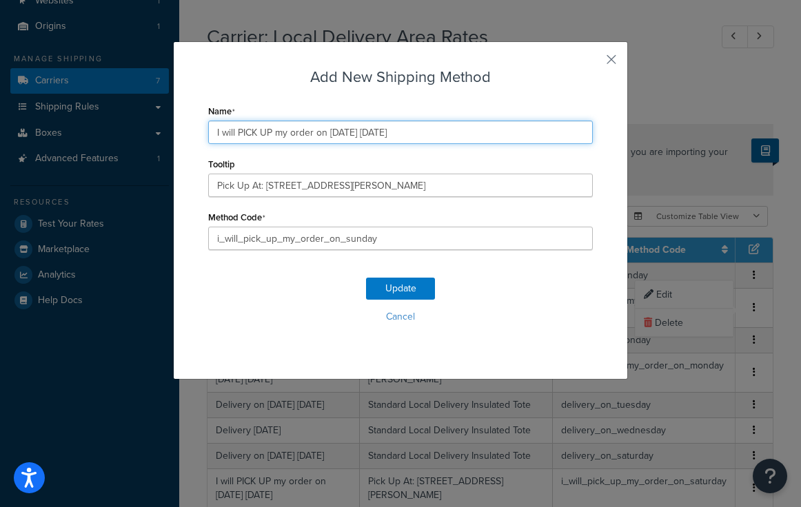
click at [339, 134] on input "I will PICK UP my order on 08/31/2025 Sunday" at bounding box center [400, 132] width 384 height 23
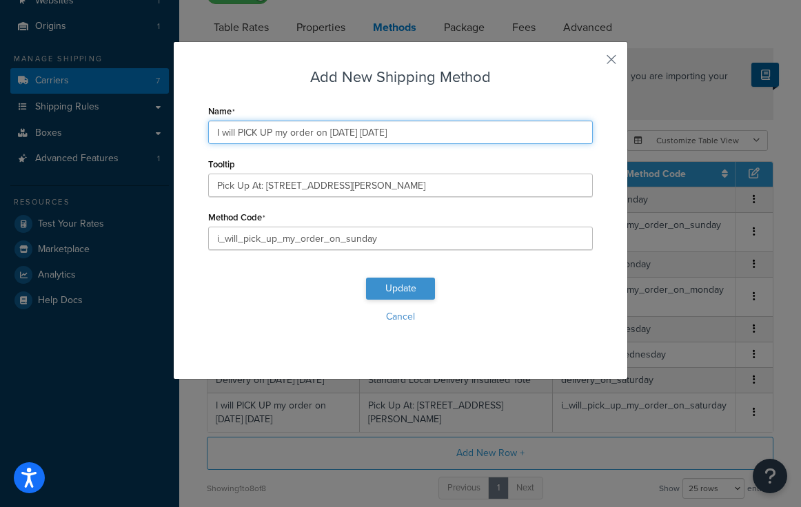
type input "I will PICK UP my order on 09/07/2025 Sunday"
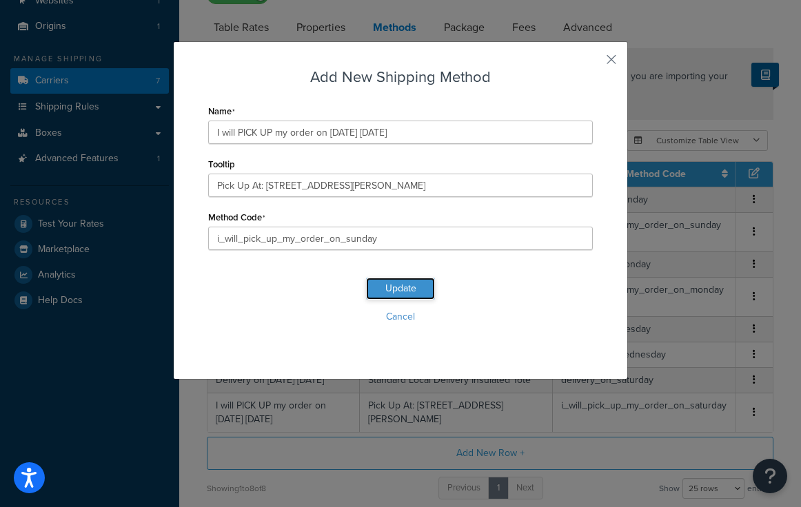
click at [395, 287] on button "Update" at bounding box center [400, 289] width 69 height 22
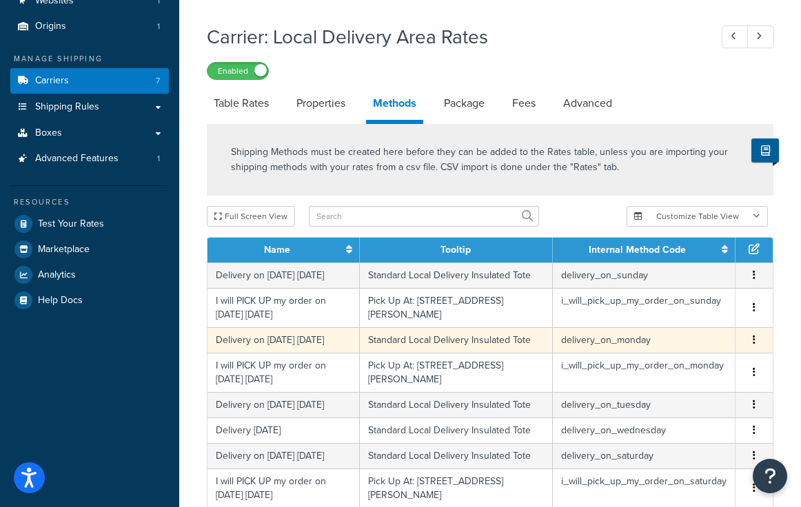
click at [754, 340] on icon "button" at bounding box center [753, 340] width 3 height 10
click at [666, 326] on div "Edit" at bounding box center [684, 327] width 98 height 28
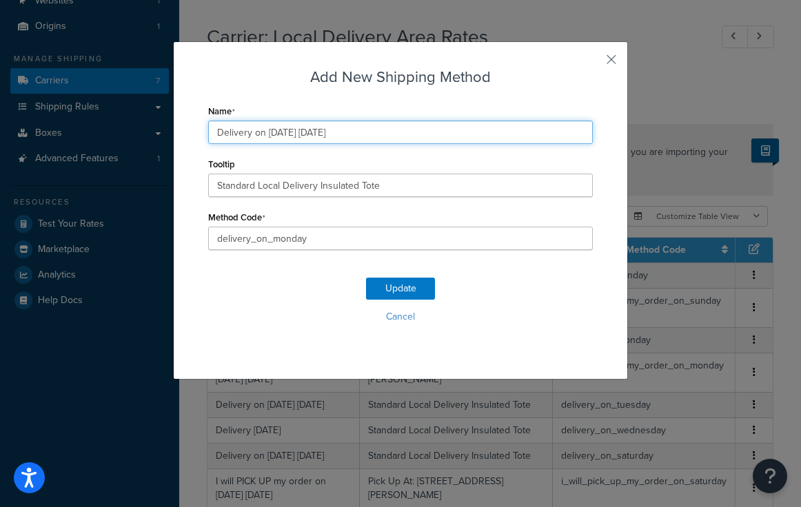
click at [291, 133] on input "Delivery on 09/01/2025 Monday" at bounding box center [400, 132] width 384 height 23
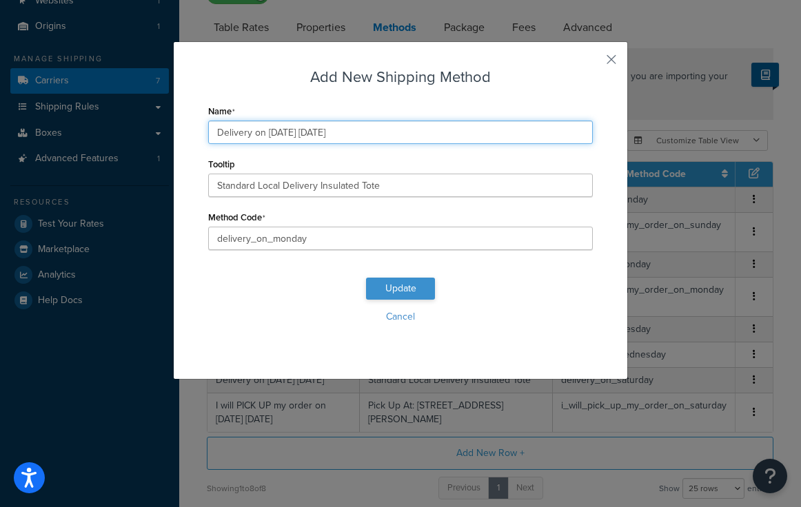
type input "Delivery on 09/08/2025 Monday"
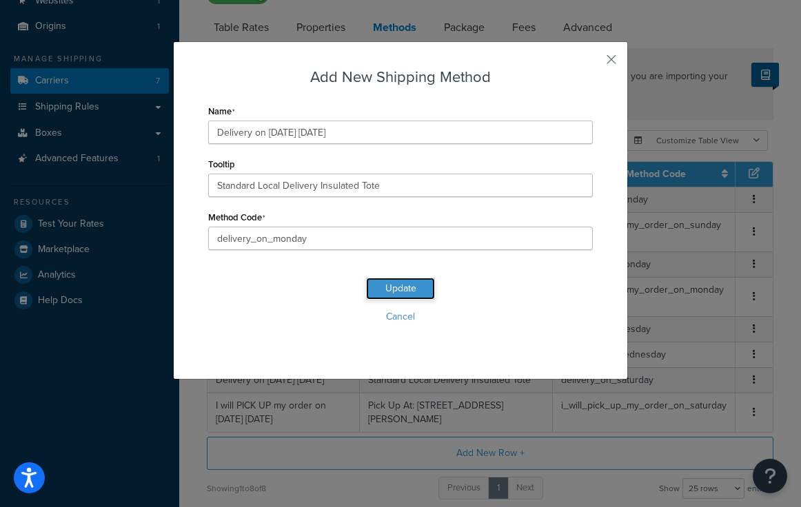
click at [390, 285] on button "Update" at bounding box center [400, 289] width 69 height 22
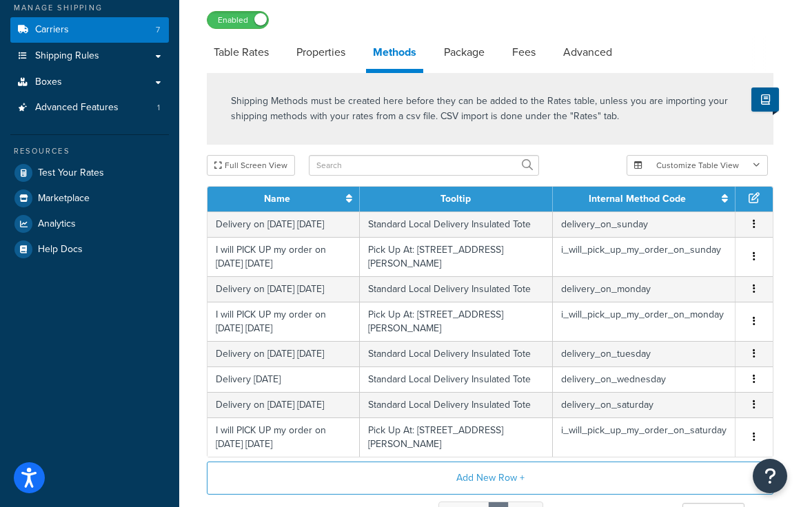
scroll to position [182, 0]
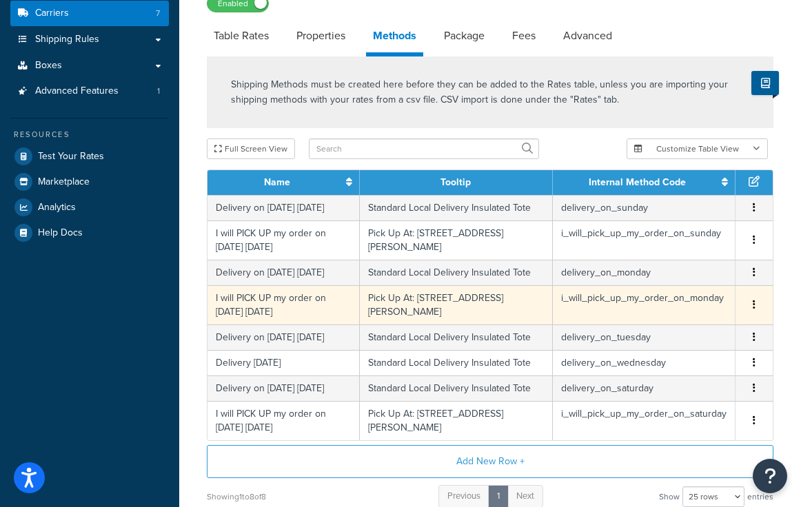
click at [752, 306] on icon "button" at bounding box center [753, 305] width 3 height 10
click at [661, 293] on div "Edit" at bounding box center [684, 292] width 98 height 28
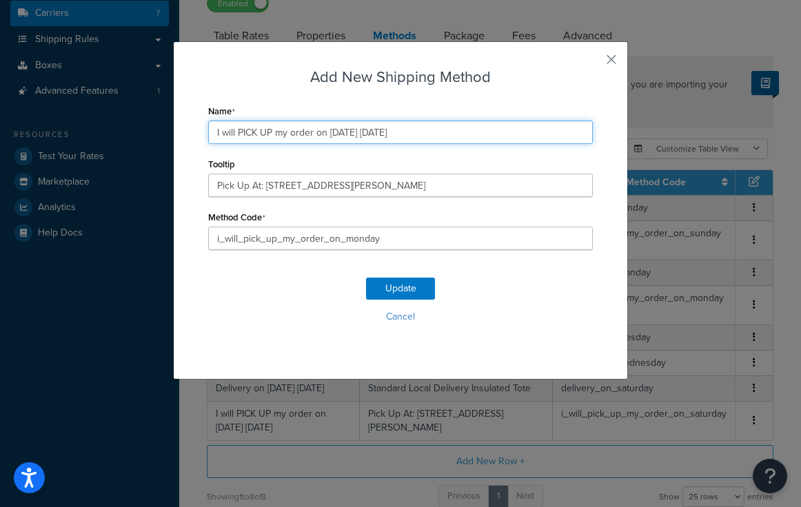
click at [353, 133] on input "I will PICK UP my order on 09/01/2025 Monday" at bounding box center [400, 132] width 384 height 23
type input "I will PICK UP my order on 09/08/2025 Monday"
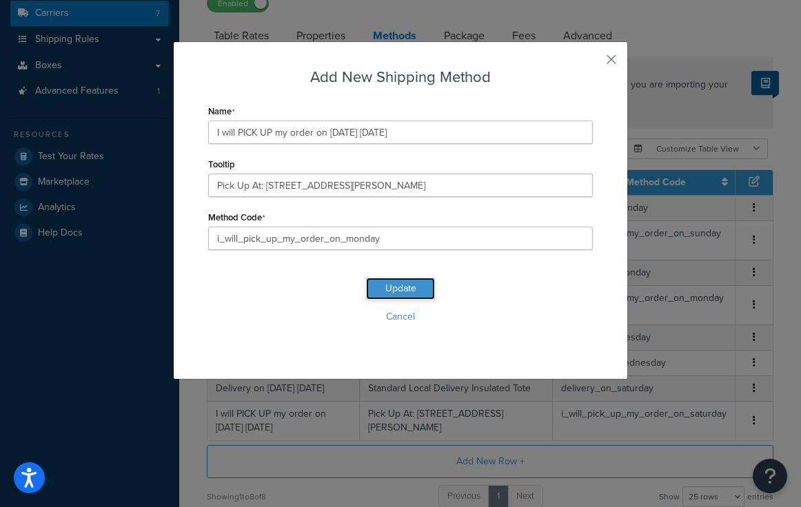
click at [401, 287] on button "Update" at bounding box center [400, 289] width 69 height 22
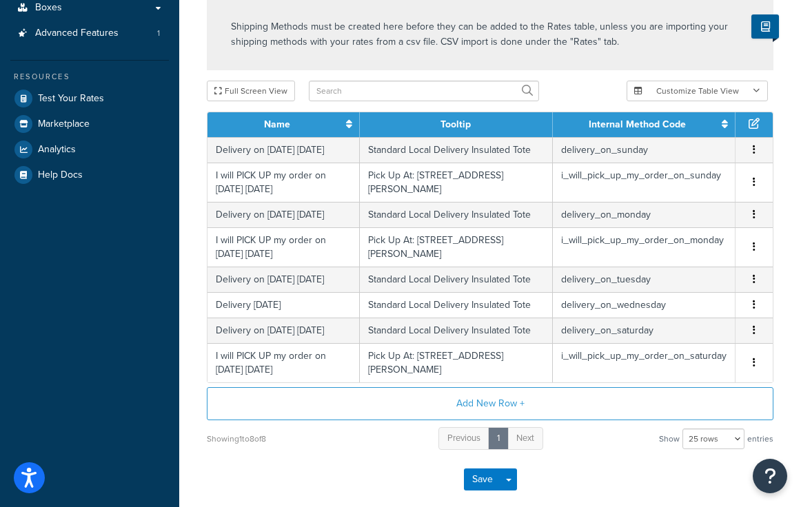
scroll to position [243, 0]
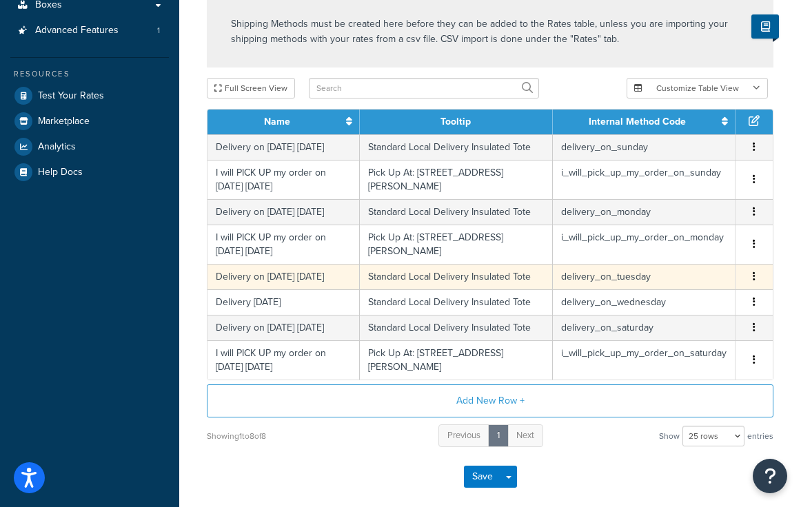
click at [756, 278] on button "button" at bounding box center [753, 276] width 11 height 15
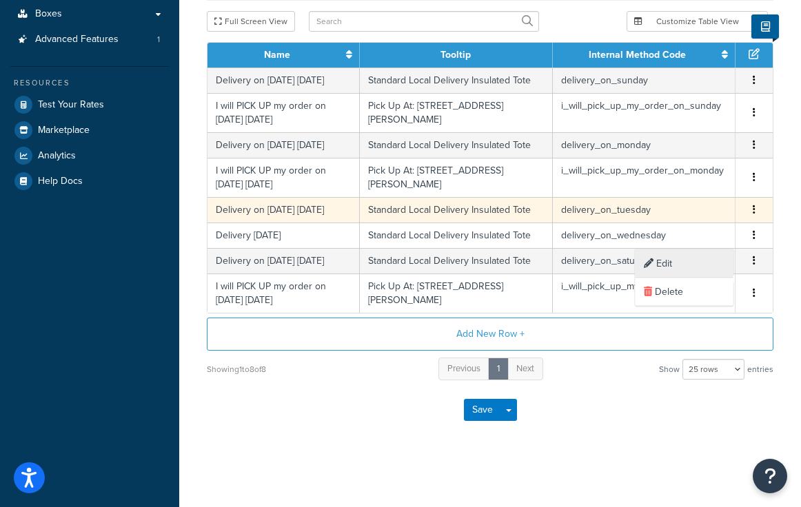
click at [668, 265] on div "Edit" at bounding box center [684, 264] width 98 height 28
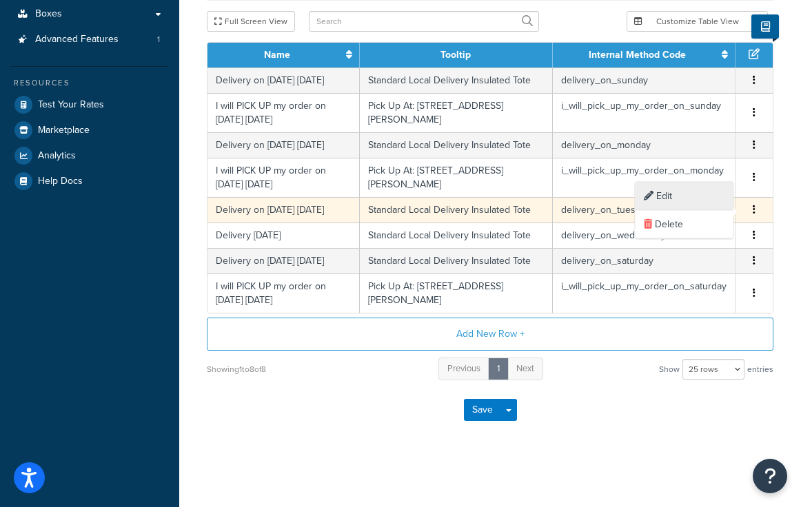
scroll to position [234, 0]
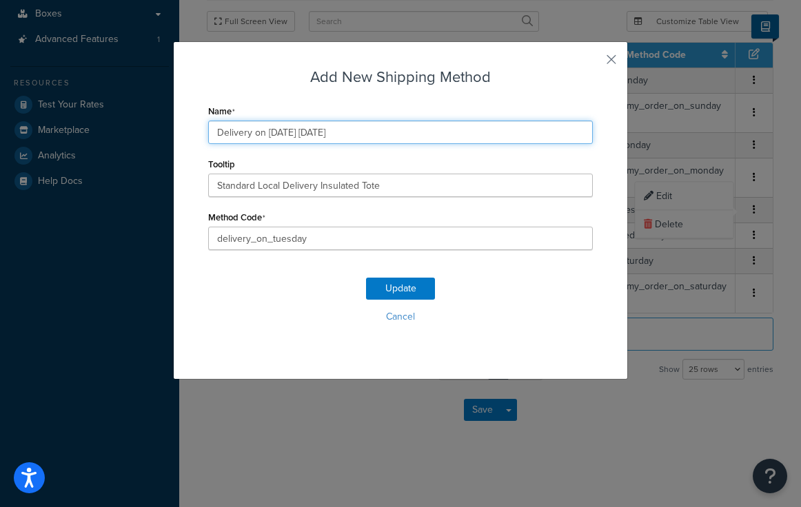
click at [291, 132] on input "Delivery on 09/02/2025 Tuesday" at bounding box center [400, 132] width 384 height 23
type input "Delivery on 09/09/2025 Tuesday"
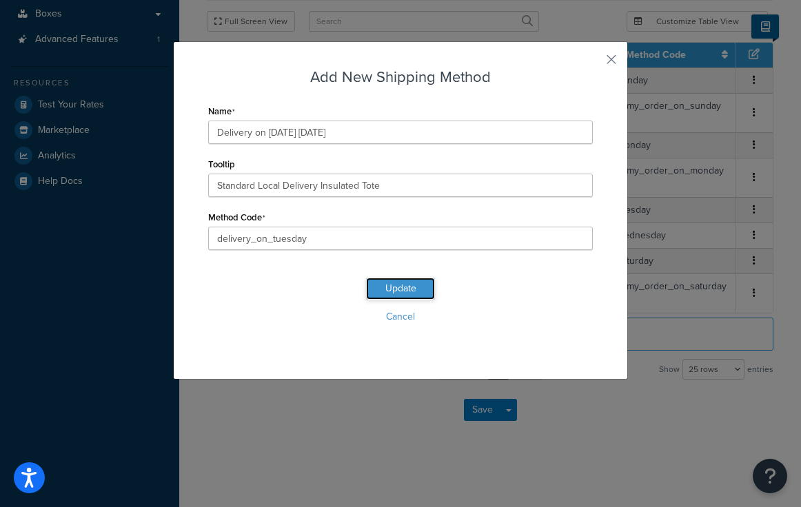
click at [393, 284] on button "Update" at bounding box center [400, 289] width 69 height 22
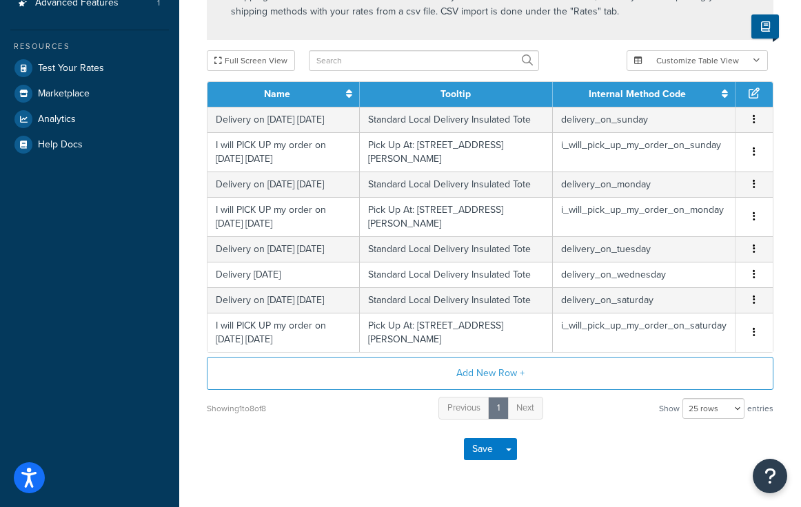
scroll to position [272, 0]
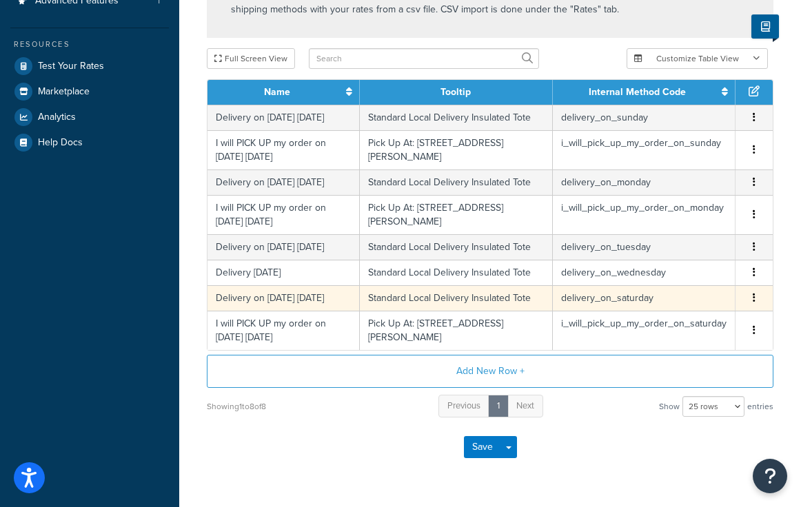
click at [754, 299] on icon "button" at bounding box center [753, 298] width 3 height 10
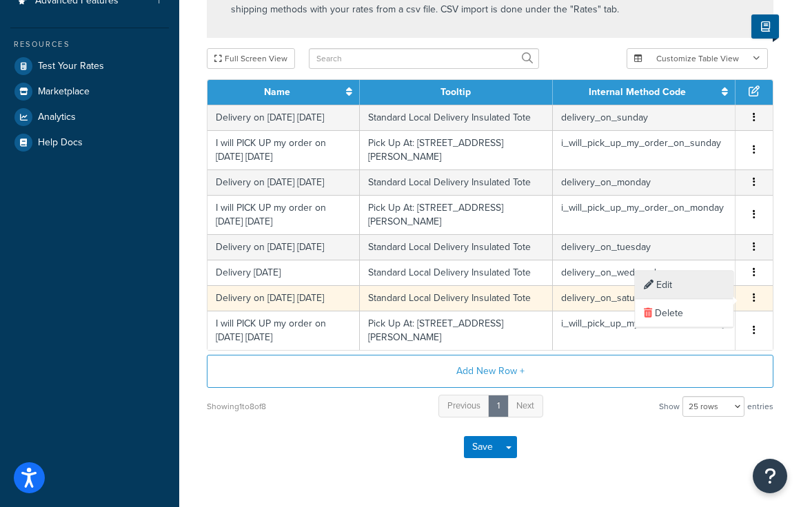
click at [664, 286] on div "Edit" at bounding box center [684, 285] width 98 height 28
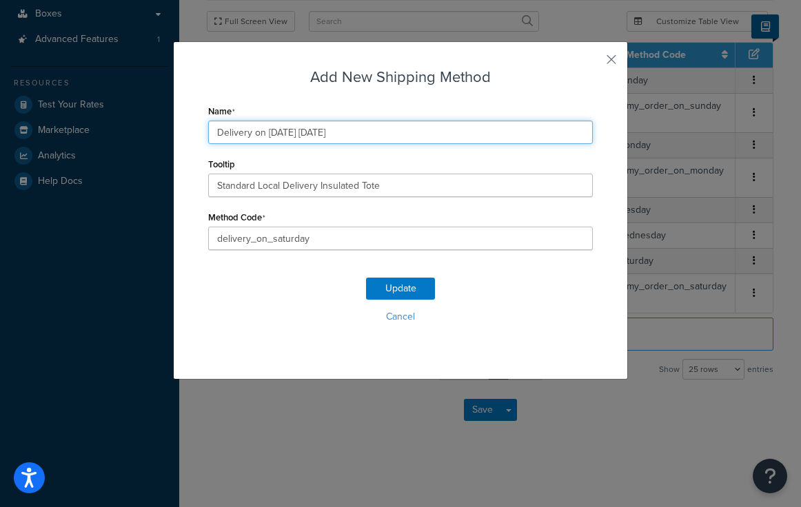
scroll to position [234, 0]
click at [278, 132] on input "Delivery on 08/30/2025 Saturday" at bounding box center [400, 132] width 384 height 23
type input "Delivery on 09/06/2025 Saturday"
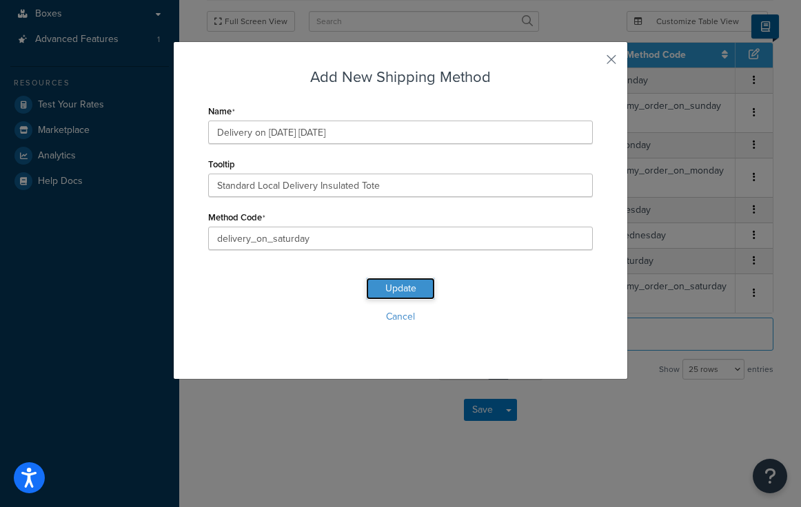
click at [406, 286] on button "Update" at bounding box center [400, 289] width 69 height 22
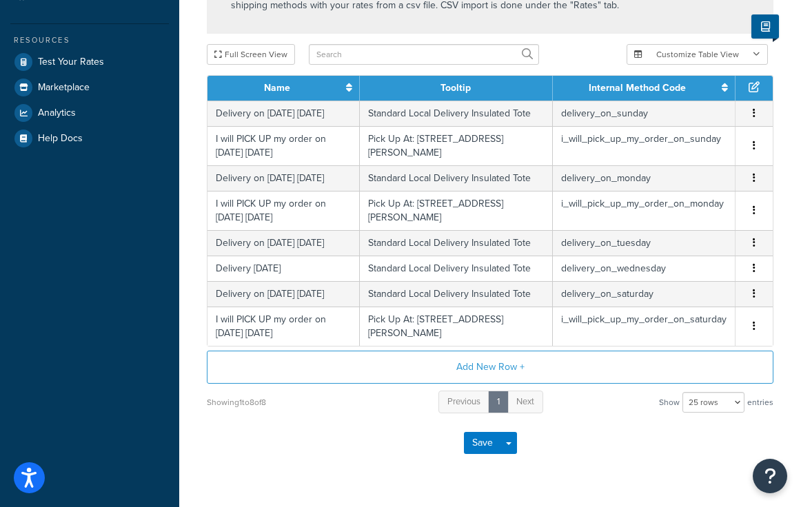
scroll to position [280, 0]
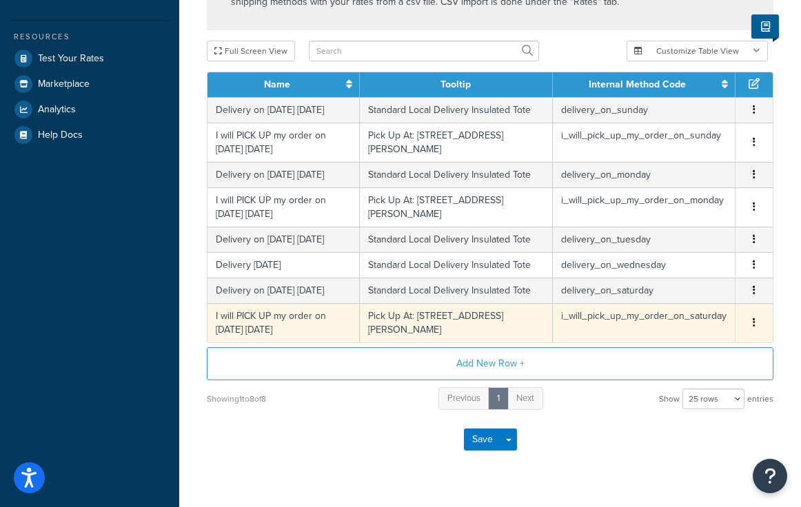
click at [754, 324] on icon "button" at bounding box center [753, 323] width 3 height 10
click at [662, 309] on div "Edit" at bounding box center [684, 310] width 98 height 28
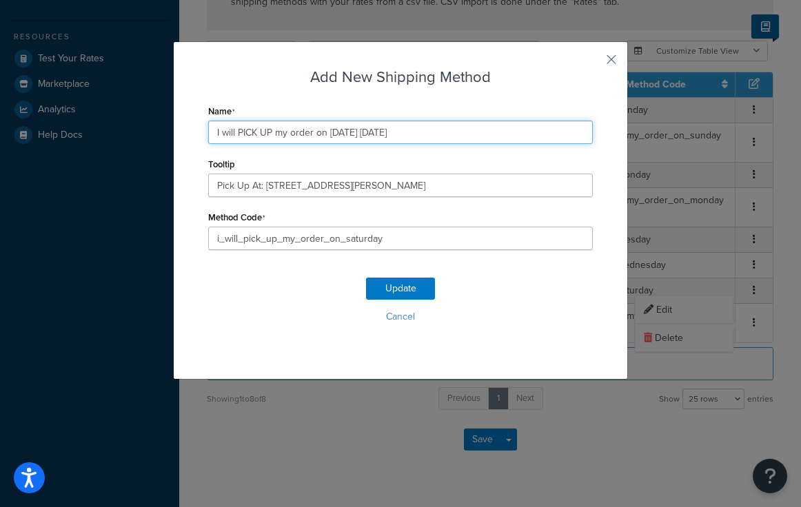
click at [339, 134] on input "I will PICK UP my order on 08/30/2025 Saturday" at bounding box center [400, 132] width 384 height 23
click at [353, 132] on input "I will PICK UP my order on 09/30/2025 Saturday" at bounding box center [400, 132] width 384 height 23
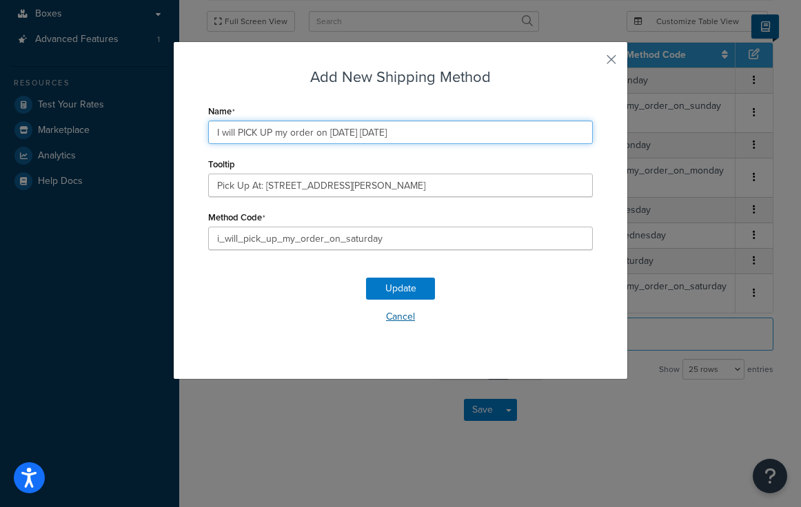
scroll to position [234, 0]
type input "I will PICK UP my order on 09/06/2025 Saturday"
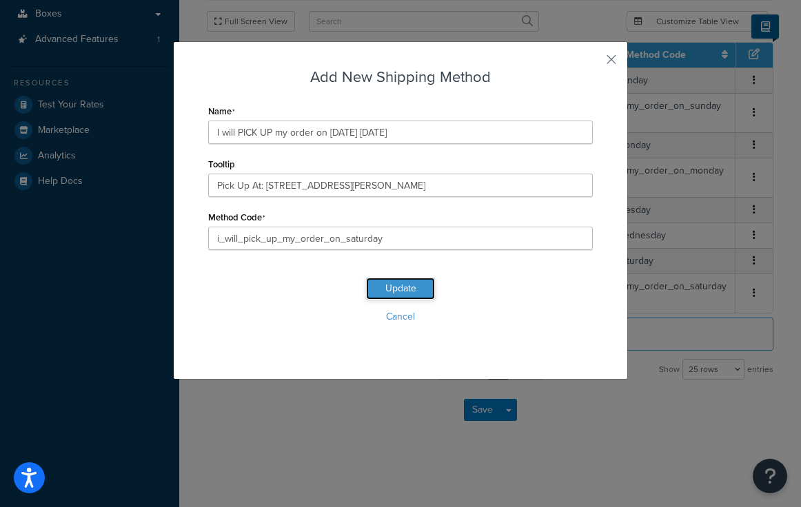
click at [395, 289] on button "Update" at bounding box center [400, 289] width 69 height 22
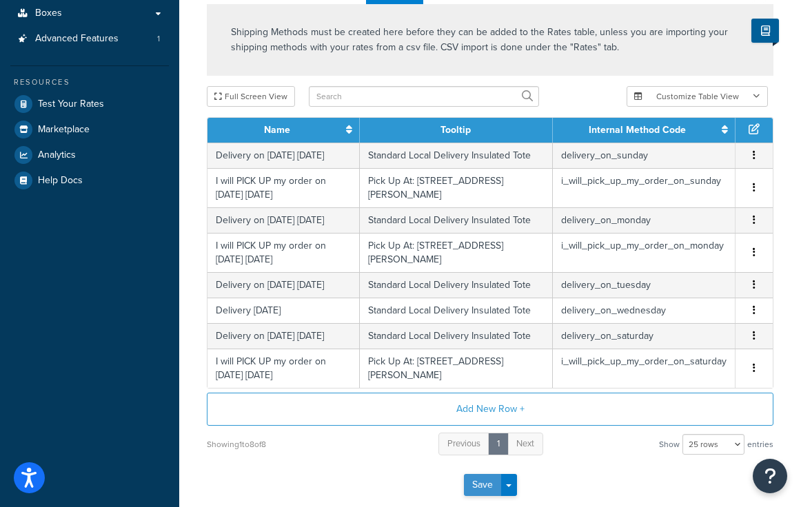
click at [479, 488] on button "Save" at bounding box center [482, 485] width 37 height 22
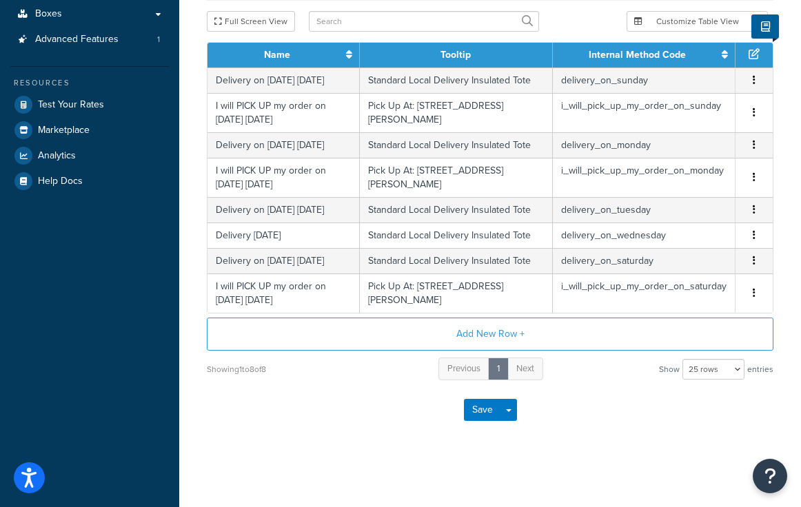
scroll to position [0, 0]
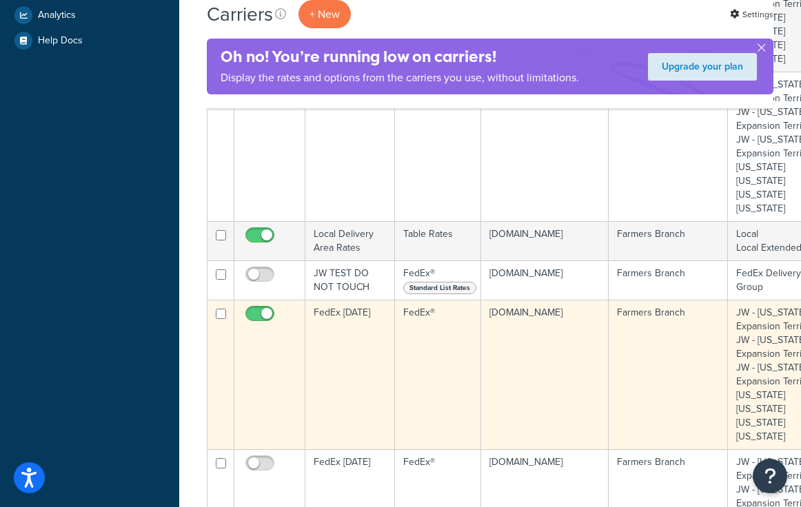
scroll to position [374, 70]
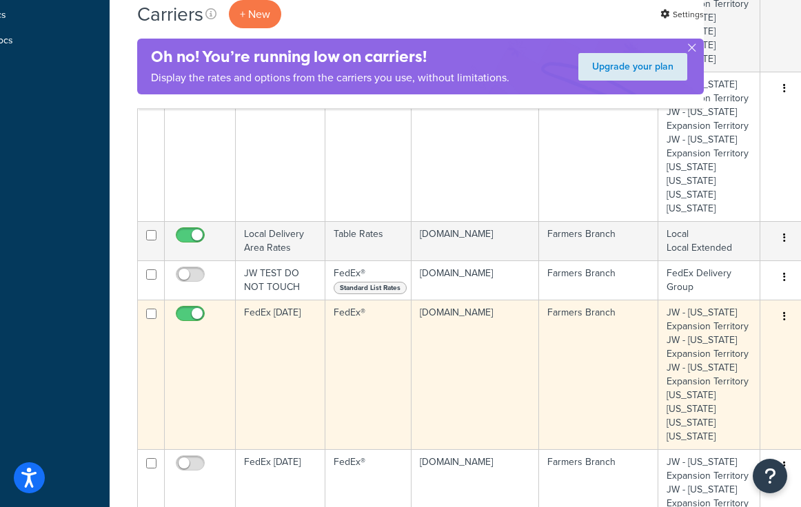
click at [777, 318] on button "button" at bounding box center [783, 317] width 19 height 22
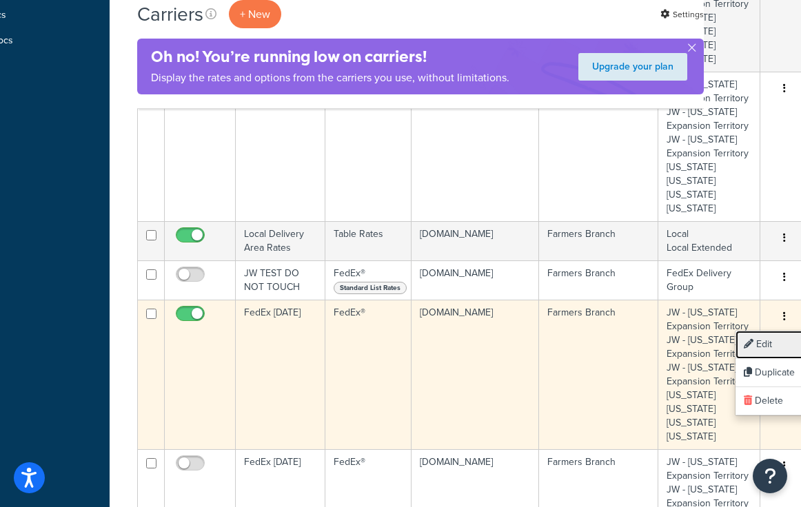
click at [765, 345] on link "Edit" at bounding box center [789, 345] width 109 height 28
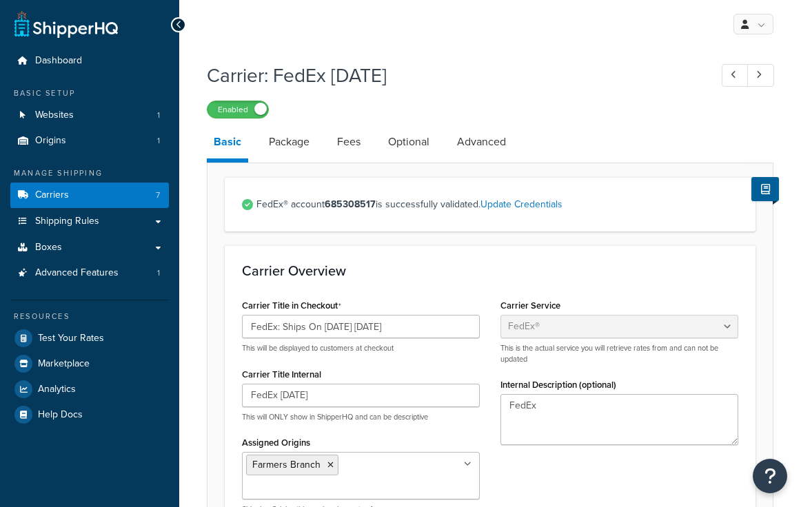
select select "fedEx"
select select "REGULAR_PICKUP"
select select "YOUR_PACKAGING"
click at [347, 327] on input "FedEx: Ships On [DATE] [DATE]" at bounding box center [361, 326] width 238 height 23
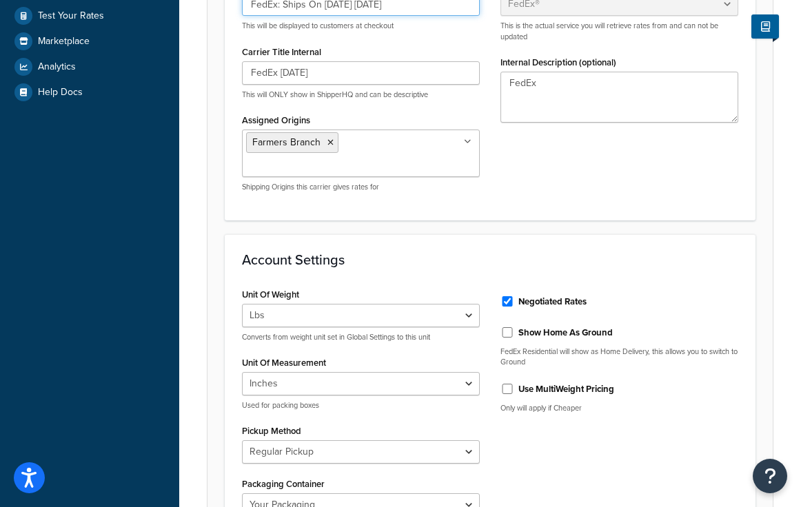
scroll to position [907, 0]
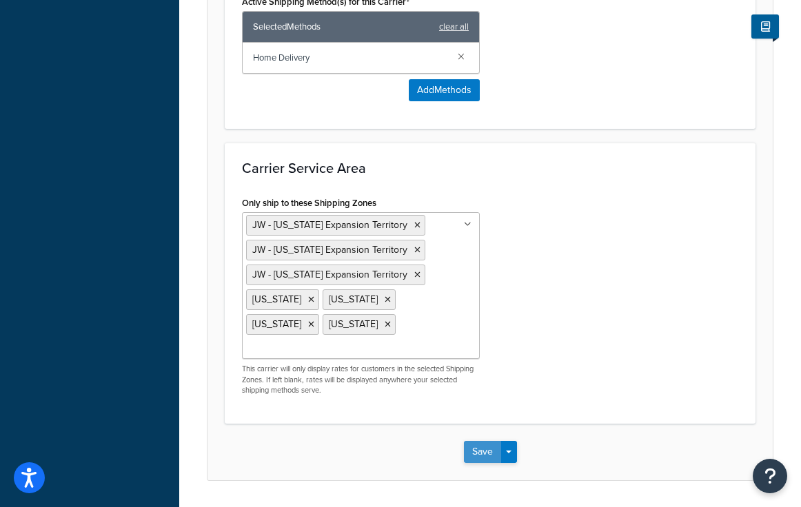
type input "FedEx: Ships On [DATE] [DATE]"
click at [484, 441] on button "Save" at bounding box center [482, 452] width 37 height 22
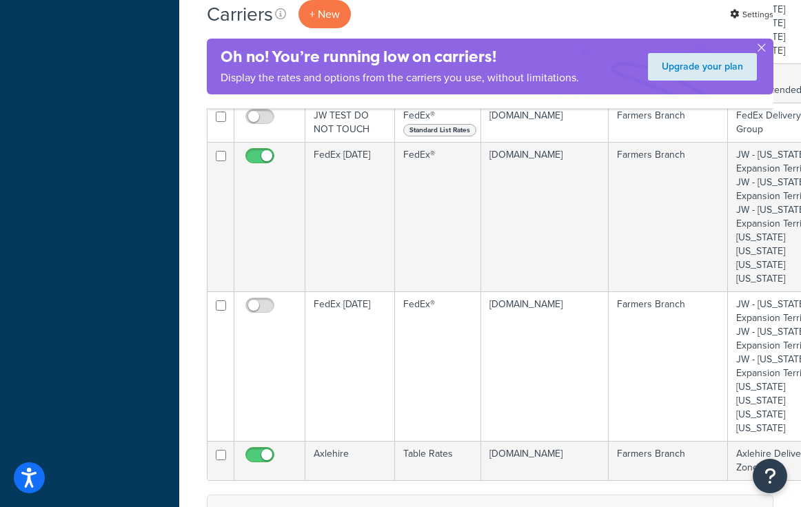
scroll to position [534, 0]
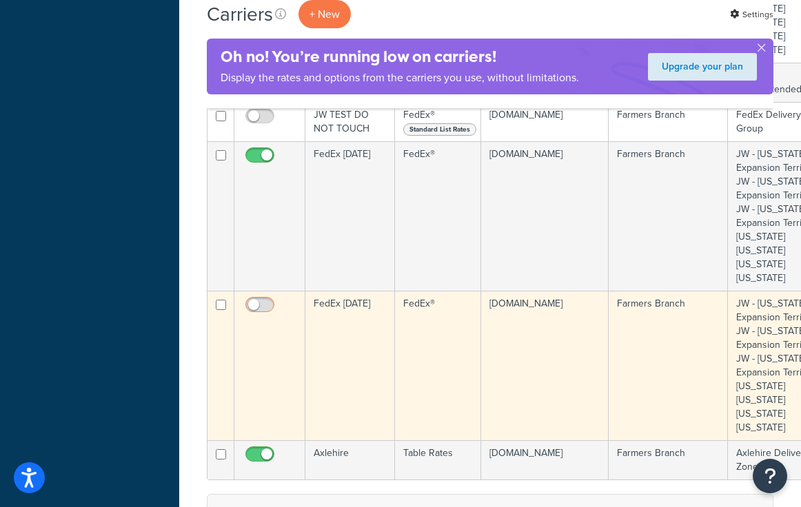
click at [256, 308] on input "checkbox" at bounding box center [262, 308] width 38 height 17
checkbox input "true"
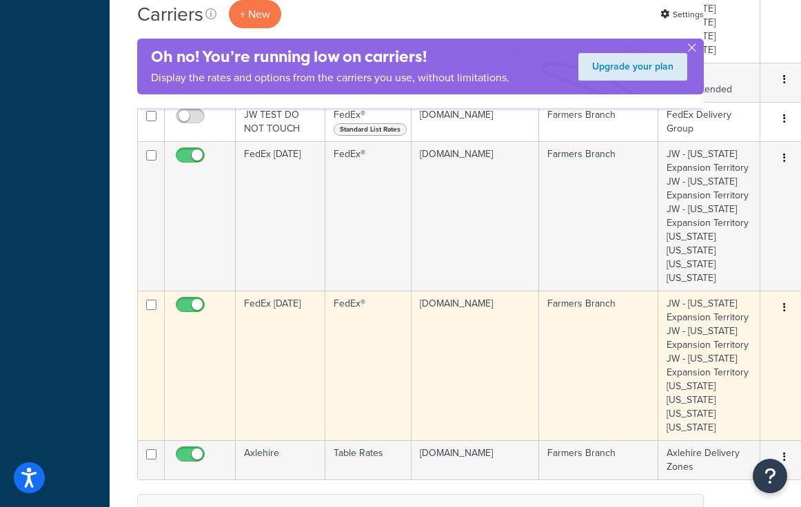
click at [783, 306] on icon "button" at bounding box center [784, 307] width 3 height 10
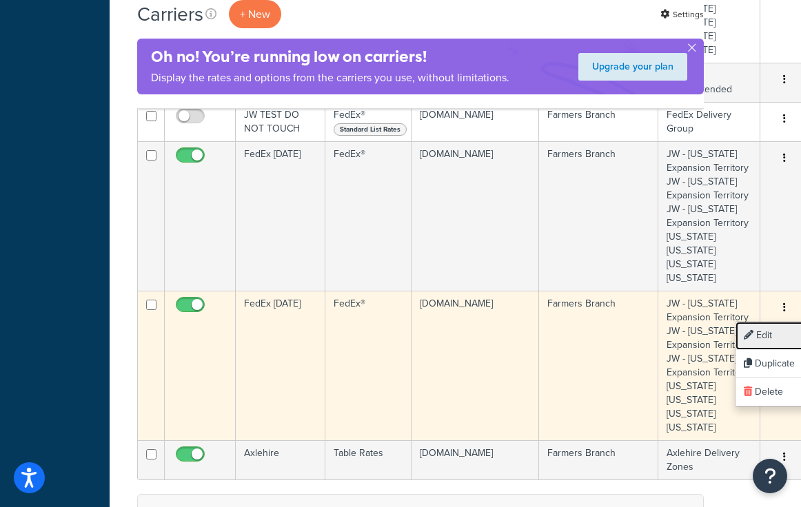
click at [760, 331] on link "Edit" at bounding box center [789, 336] width 109 height 28
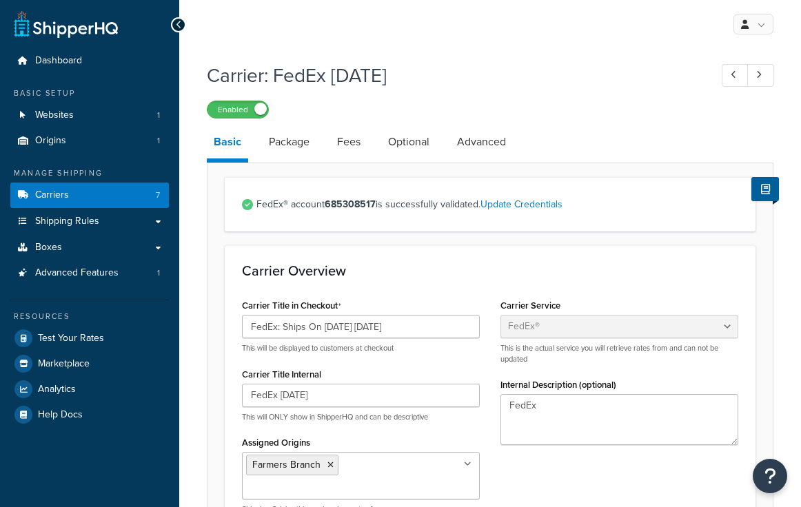
select select "fedEx"
select select "REGULAR_PICKUP"
select select "YOUR_PACKAGING"
click at [333, 329] on input "FedEx: Ships On [DATE] [DATE]" at bounding box center [361, 326] width 238 height 23
click at [347, 327] on input "FedEx: Ships On 09/25/2025 Monday" at bounding box center [361, 326] width 238 height 23
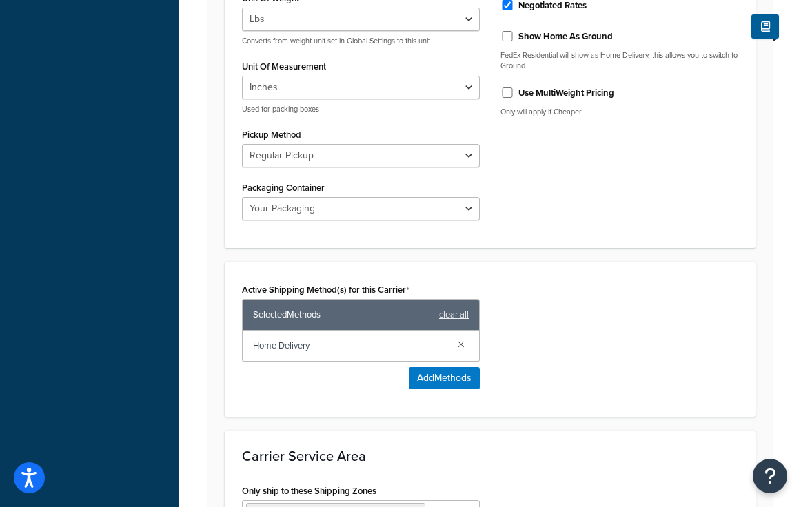
scroll to position [907, 0]
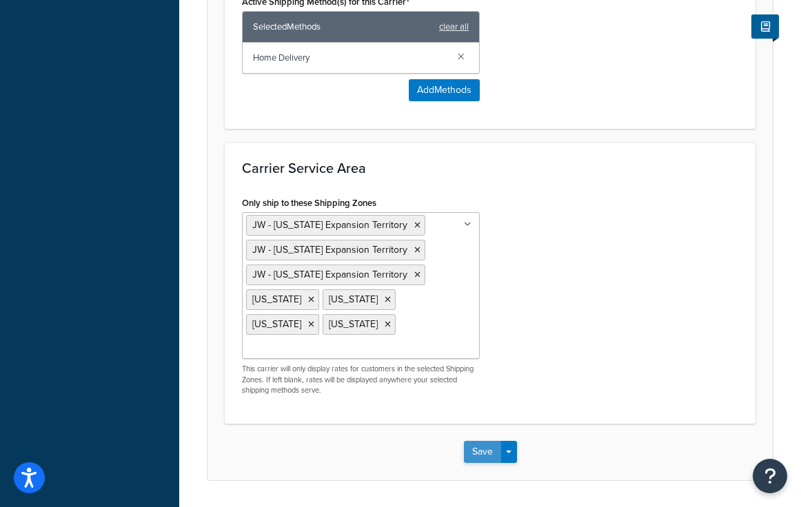
type input "FedEx: Ships On 09/08/2025 Monday"
click at [488, 441] on button "Save" at bounding box center [482, 452] width 37 height 22
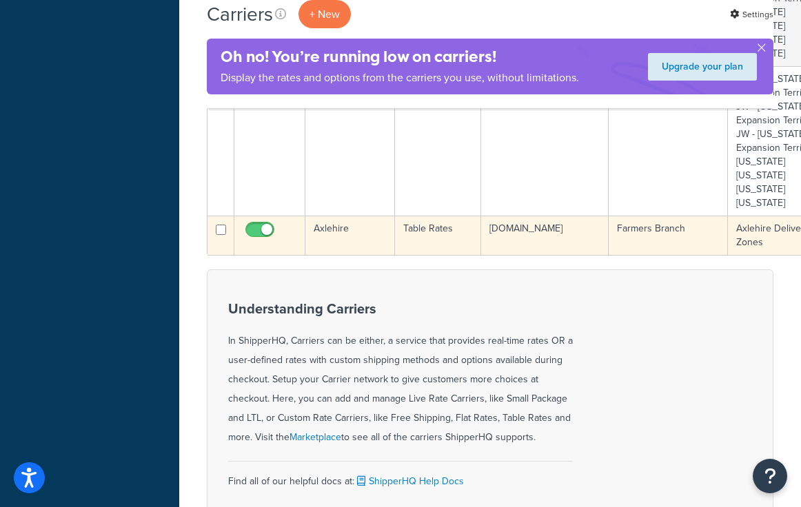
scroll to position [759, 70]
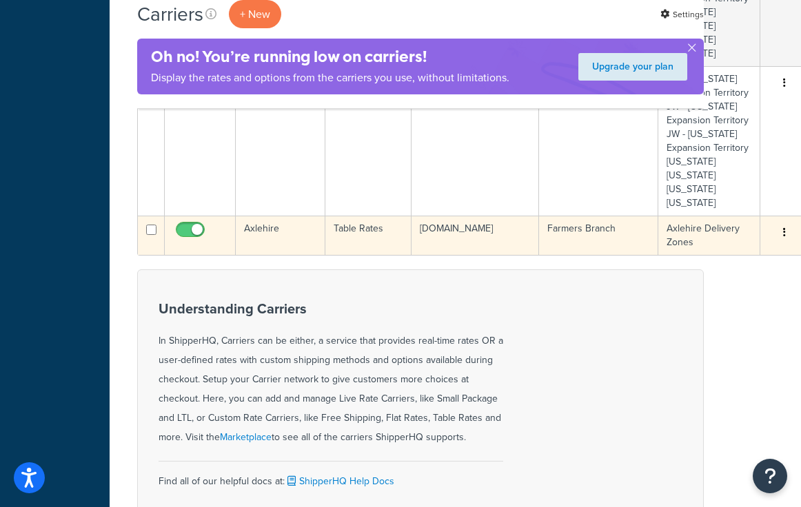
click at [777, 233] on button "button" at bounding box center [783, 233] width 19 height 22
click at [764, 260] on link "Edit" at bounding box center [789, 261] width 109 height 28
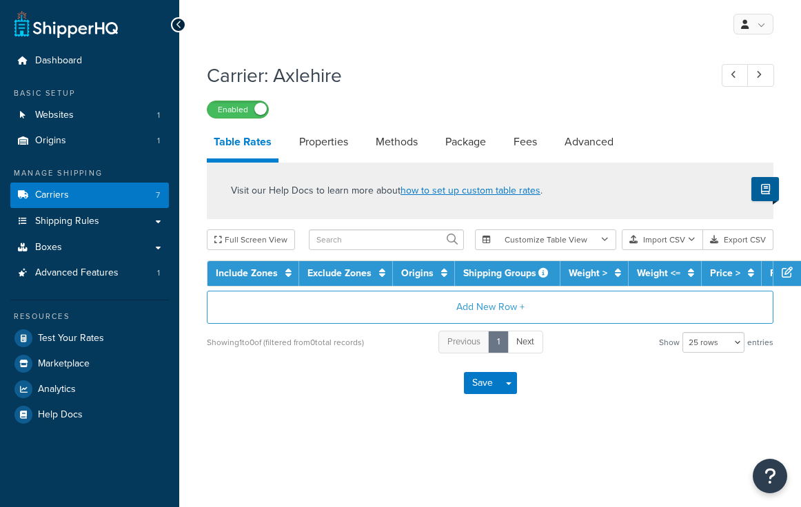
select select "25"
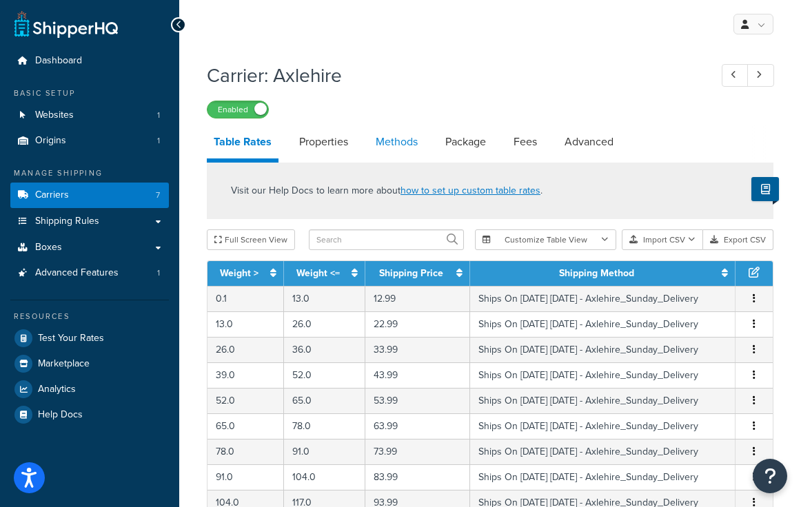
click at [397, 143] on link "Methods" at bounding box center [397, 141] width 56 height 33
select select "25"
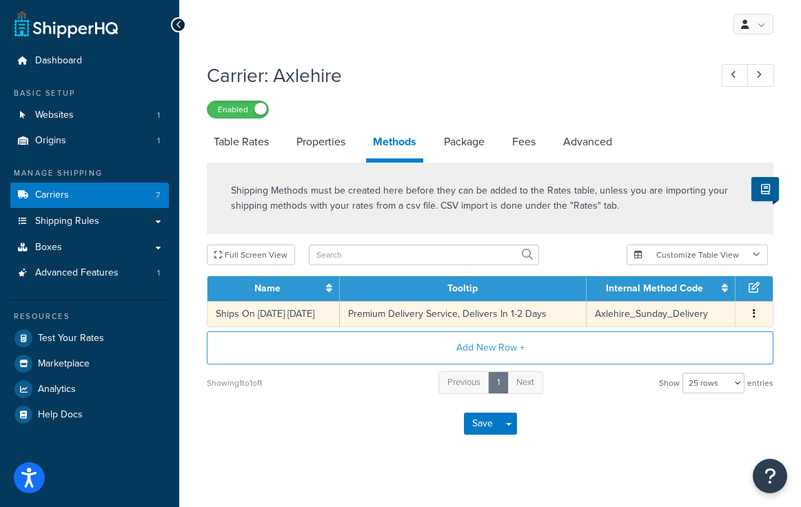
click at [754, 310] on icon "button" at bounding box center [753, 314] width 3 height 10
click at [666, 296] on div "Edit" at bounding box center [684, 301] width 98 height 28
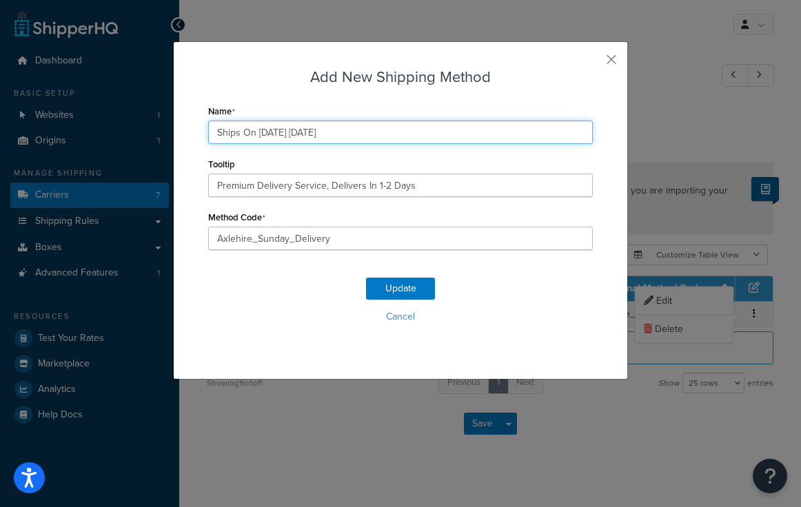
click at [269, 133] on input "Ships On 08/31/2025 Sunday" at bounding box center [400, 132] width 384 height 23
click at [280, 134] on input "Ships On 09/31/2025 Sunday" at bounding box center [400, 132] width 384 height 23
type input "Ships On 09/07/2025 Sunday"
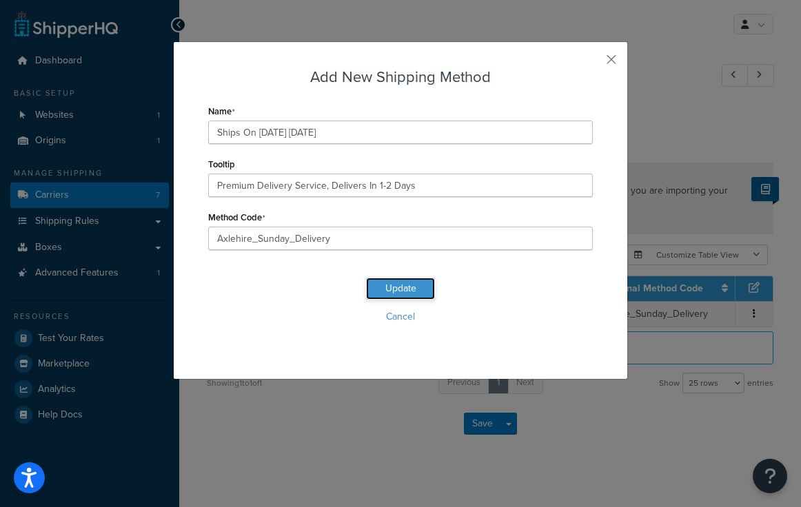
click at [388, 286] on button "Update" at bounding box center [400, 289] width 69 height 22
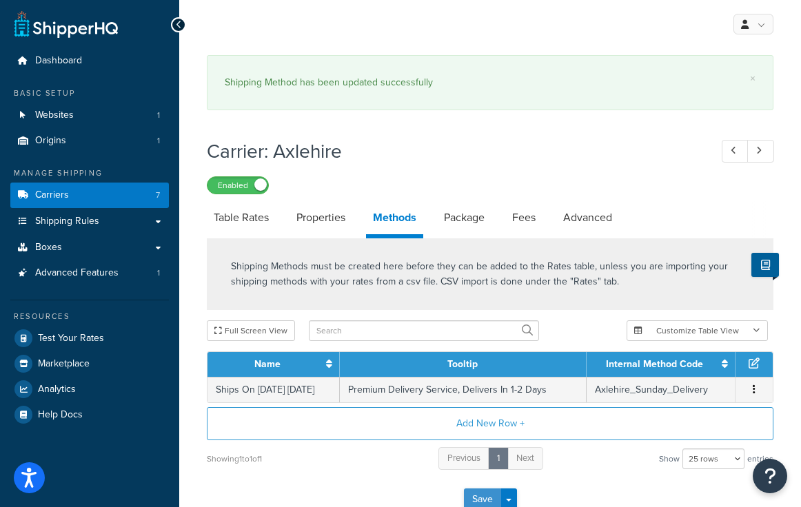
click at [474, 495] on button "Save" at bounding box center [482, 499] width 37 height 22
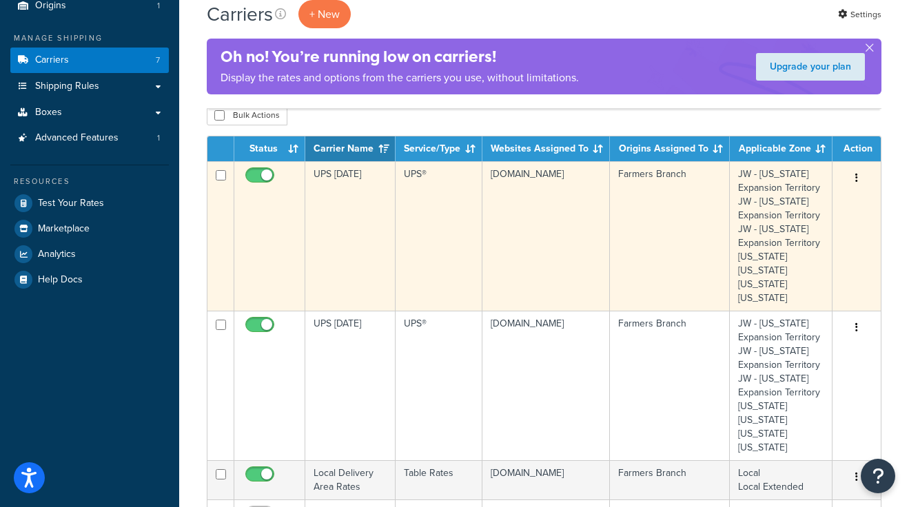
scroll to position [136, 0]
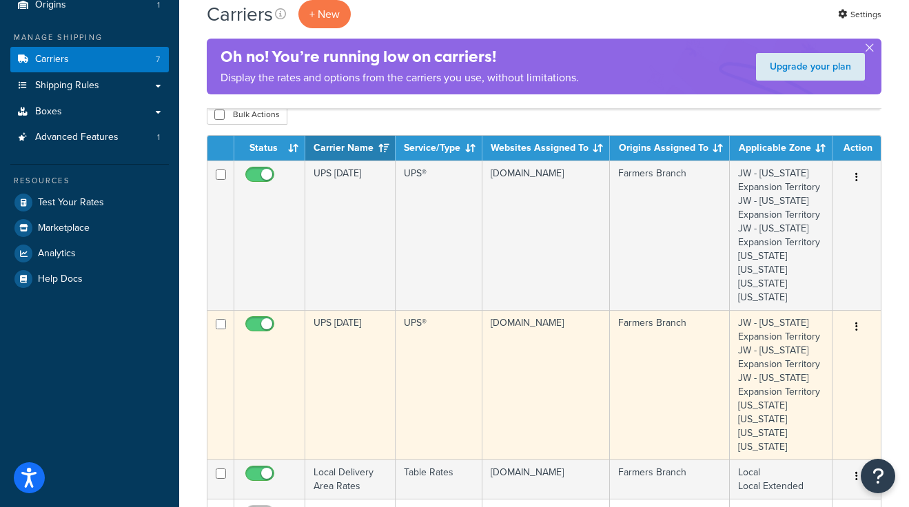
click at [800, 322] on icon "button" at bounding box center [856, 327] width 3 height 10
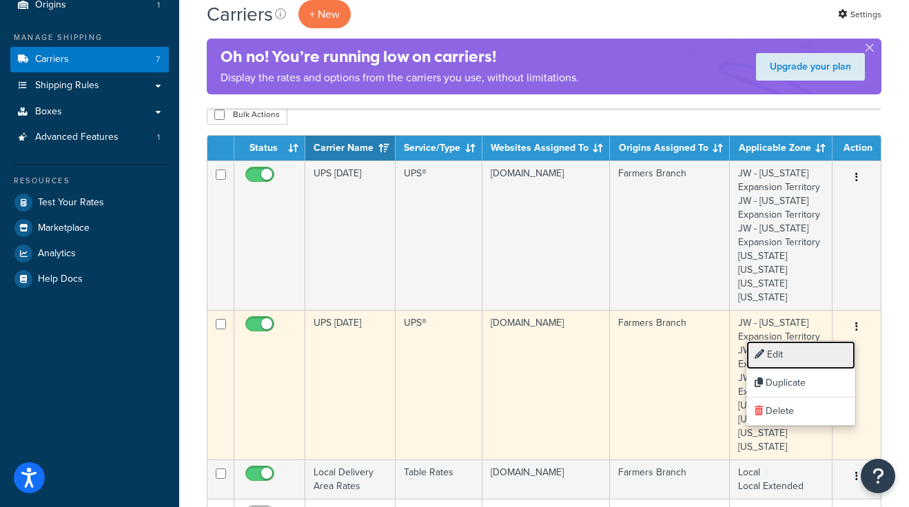
click at [776, 349] on link "Edit" at bounding box center [800, 355] width 109 height 28
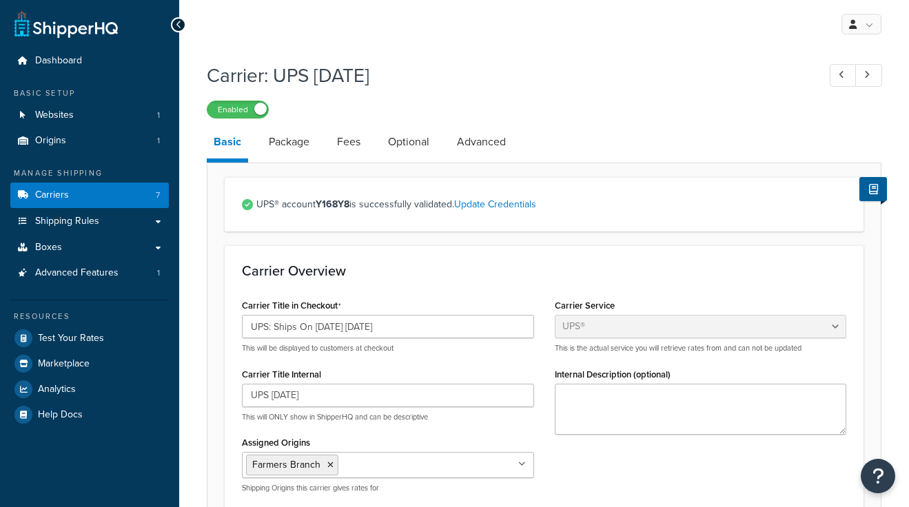
select select "ups"
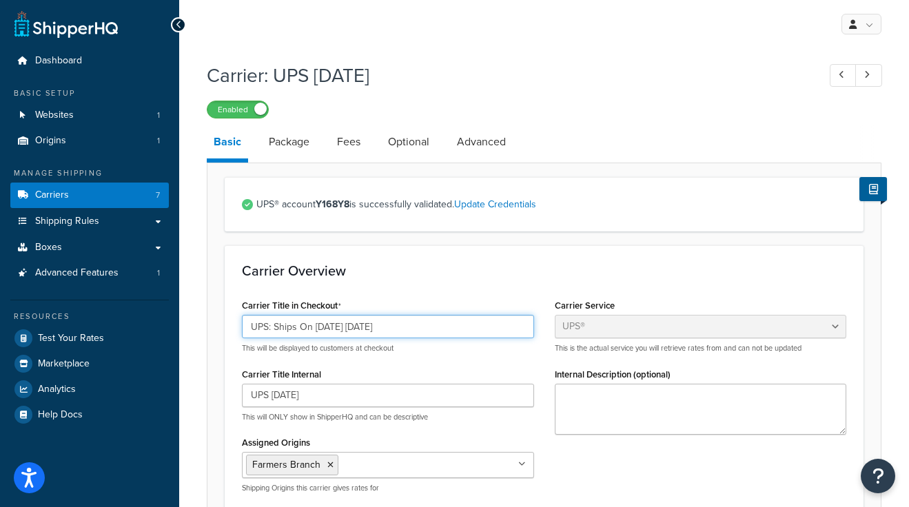
click at [336, 327] on input "UPS: Ships On [DATE] [DATE]" at bounding box center [388, 326] width 292 height 23
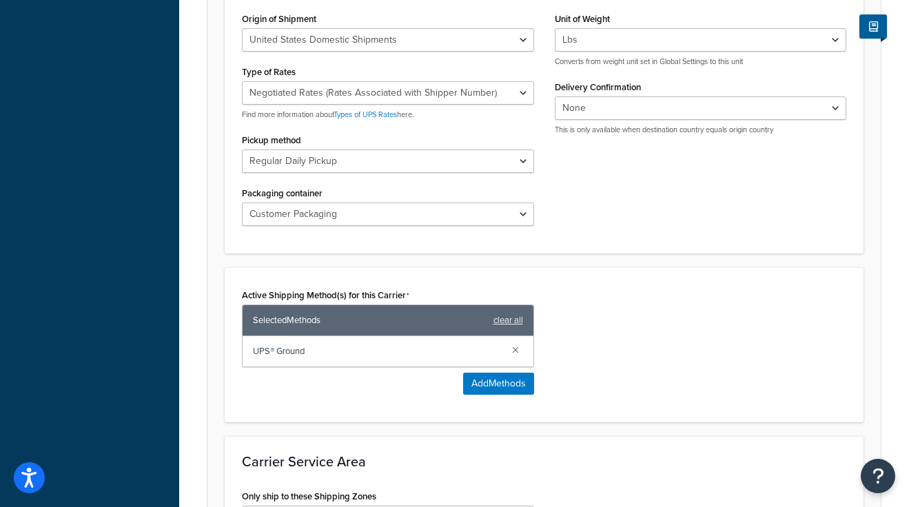
scroll to position [877, 0]
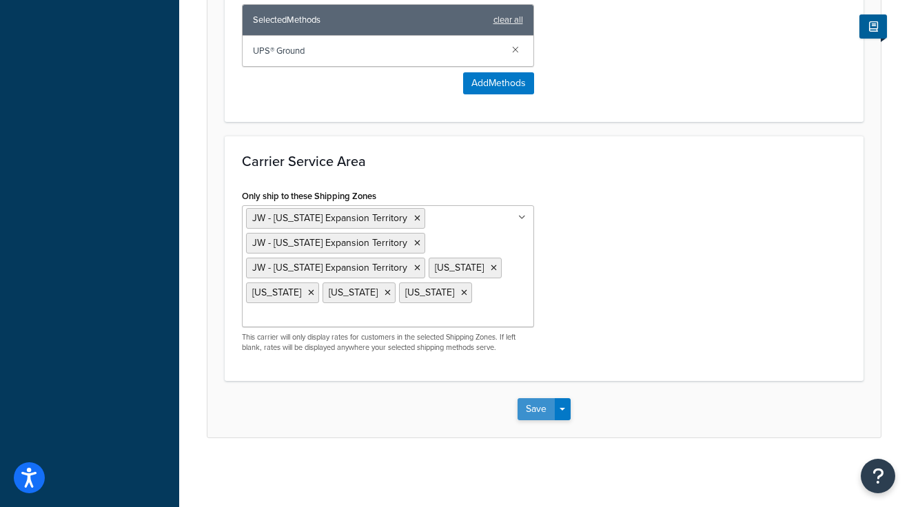
type input "UPS: Ships On [DATE] [DATE]"
click at [536, 406] on button "Save" at bounding box center [535, 409] width 37 height 22
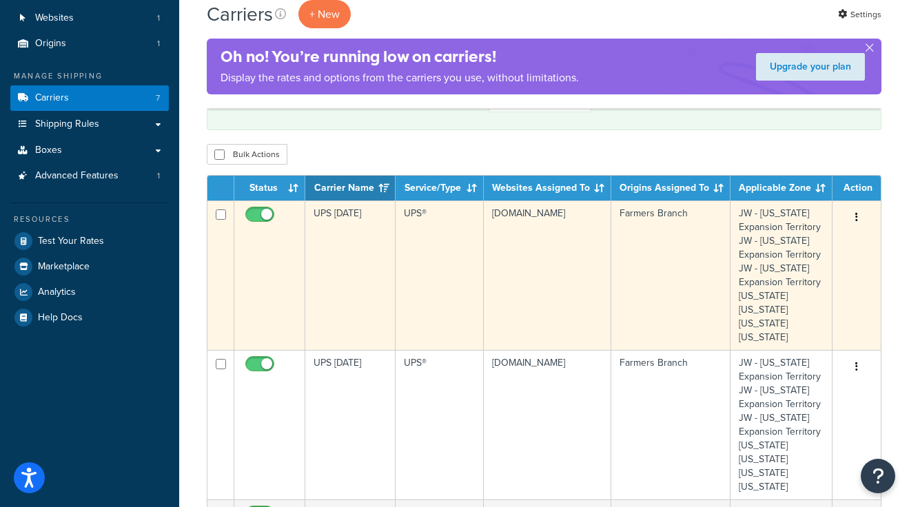
scroll to position [106, 0]
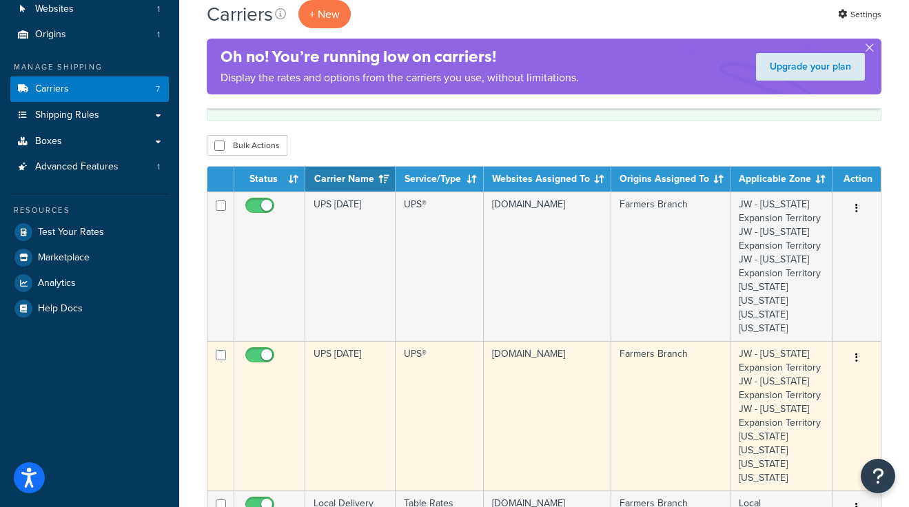
click at [856, 355] on icon "button" at bounding box center [856, 358] width 3 height 10
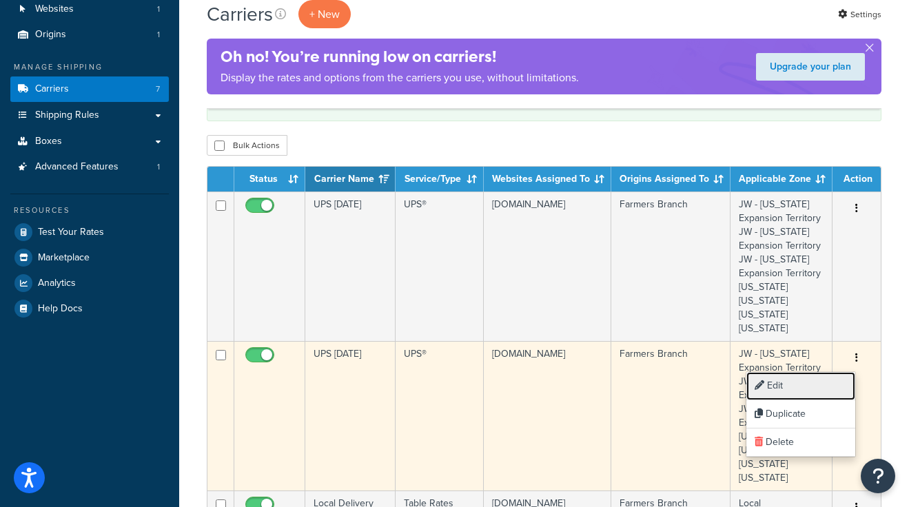
click at [773, 387] on link "Edit" at bounding box center [800, 386] width 109 height 28
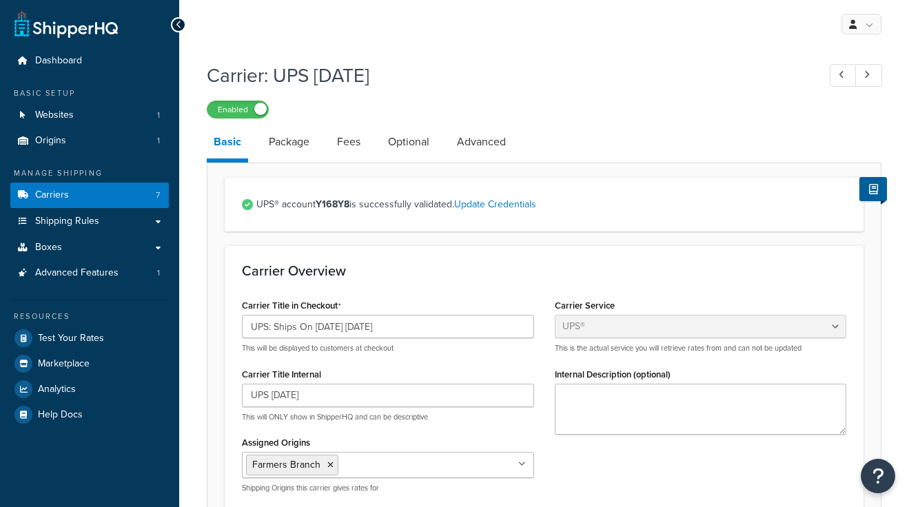
select select "ups"
